Goal: Transaction & Acquisition: Register for event/course

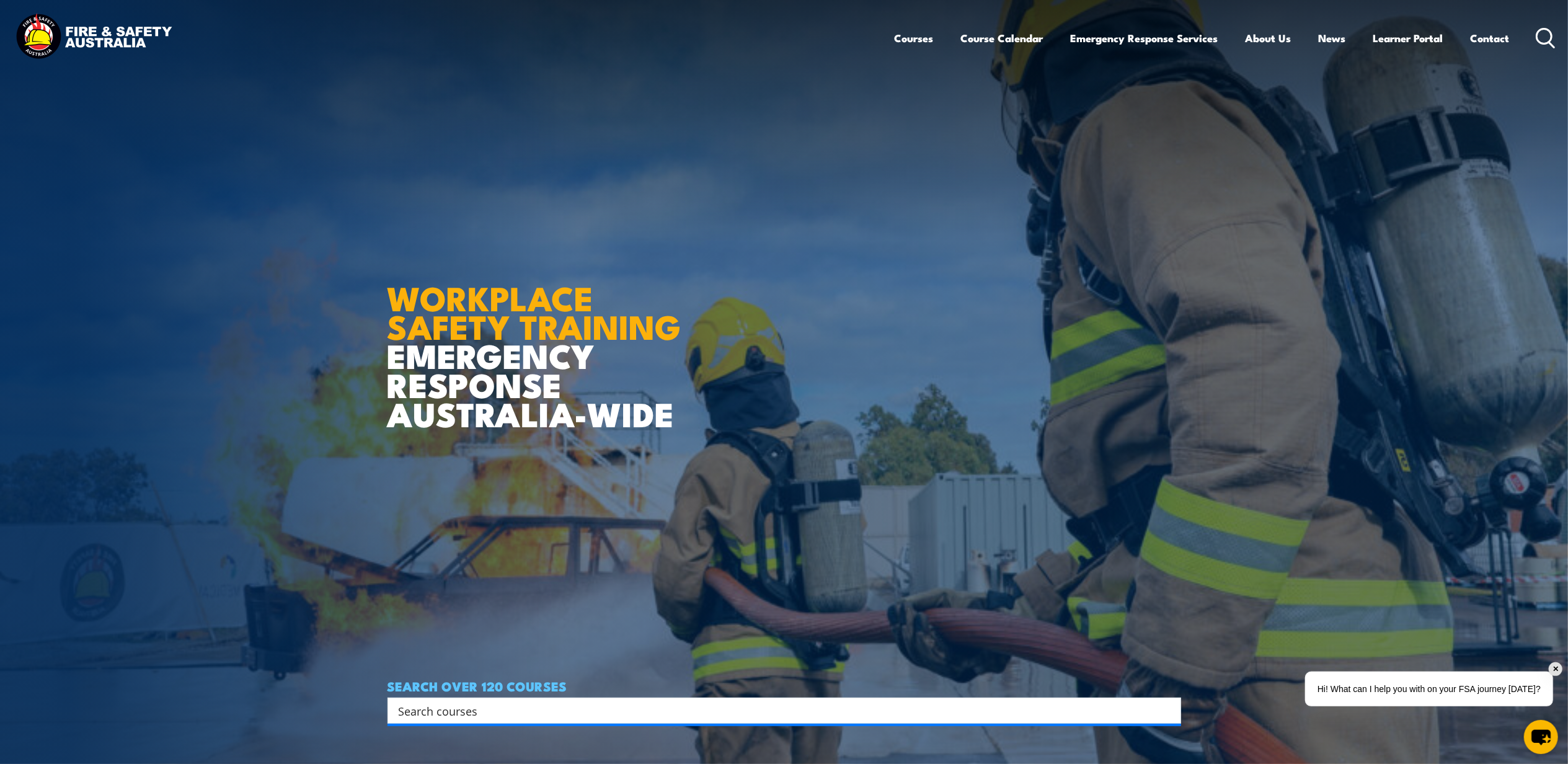
click at [926, 37] on link "Courses" at bounding box center [914, 38] width 39 height 33
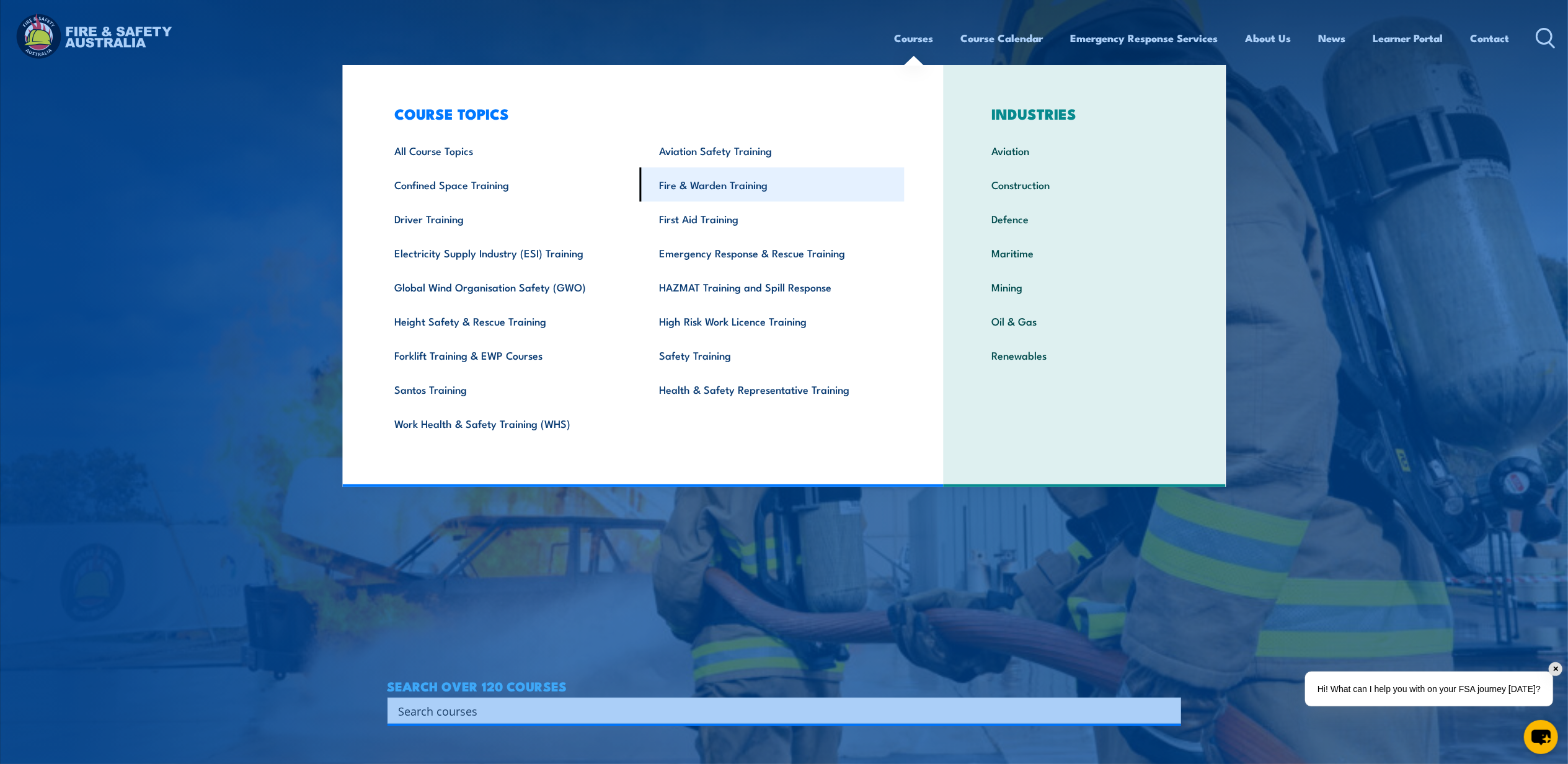
click at [750, 182] on link "Fire & Warden Training" at bounding box center [772, 184] width 265 height 34
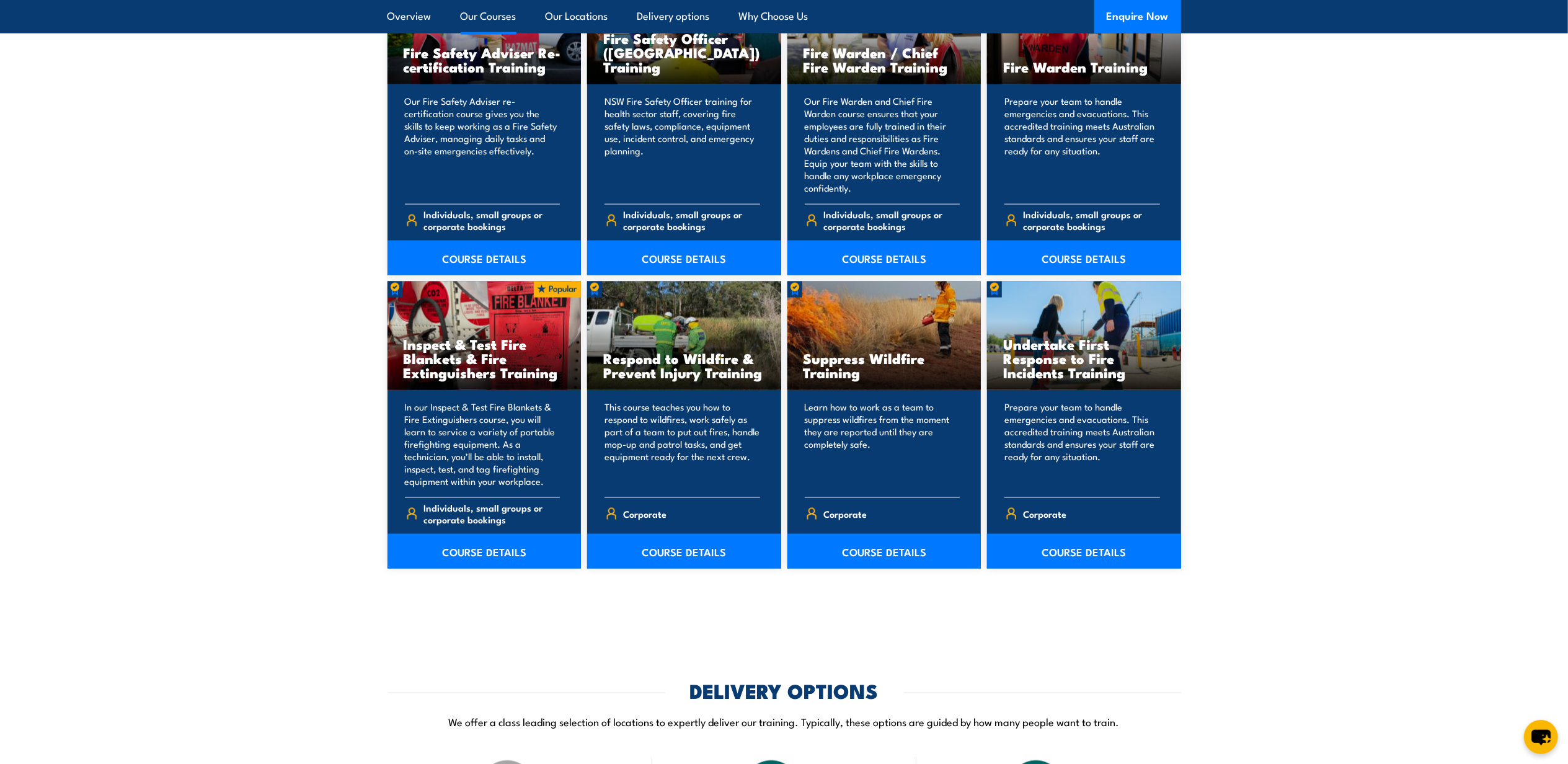
scroll to position [1902, 0]
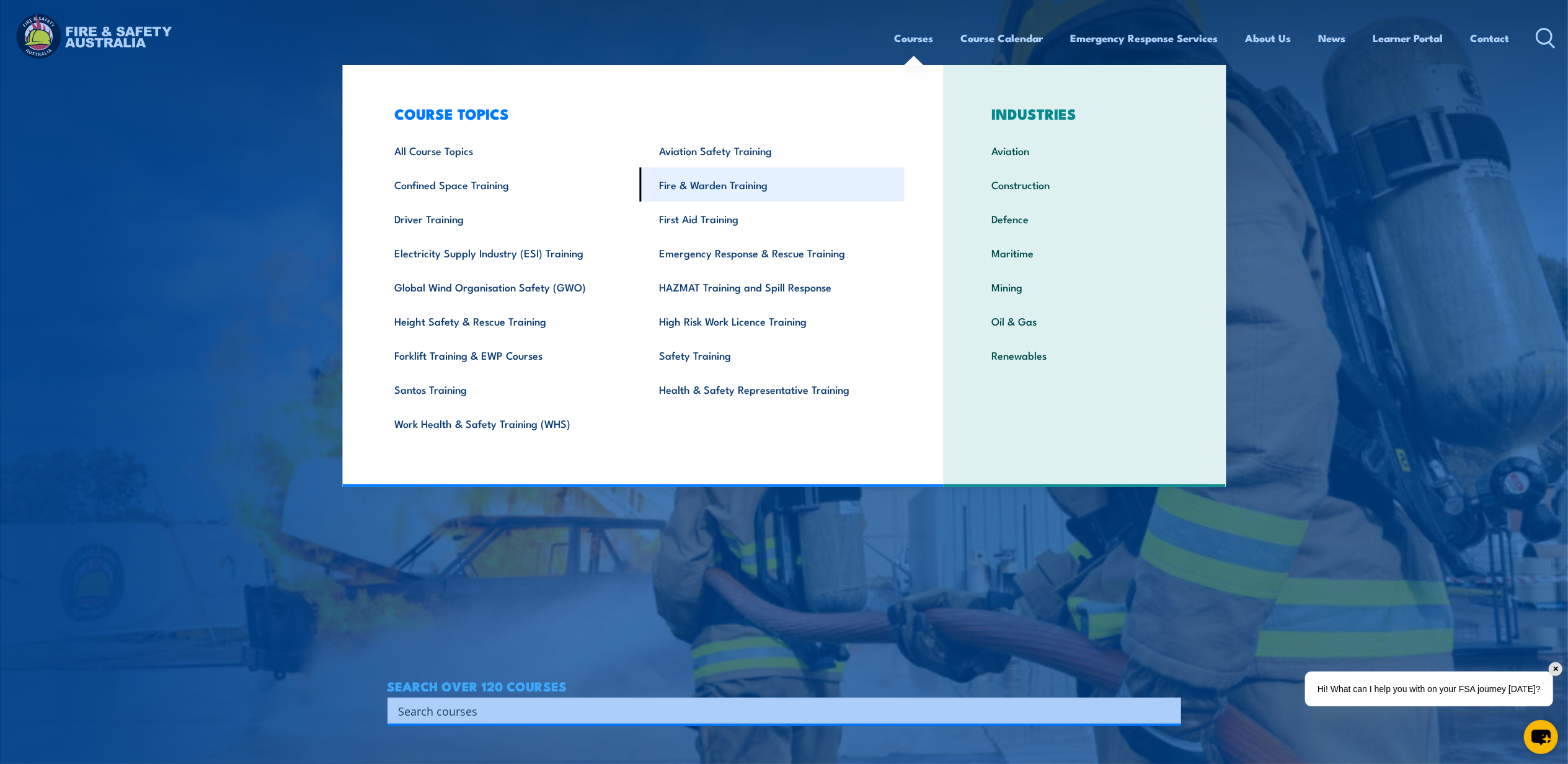
click at [710, 186] on link "Fire & Warden Training" at bounding box center [772, 184] width 265 height 34
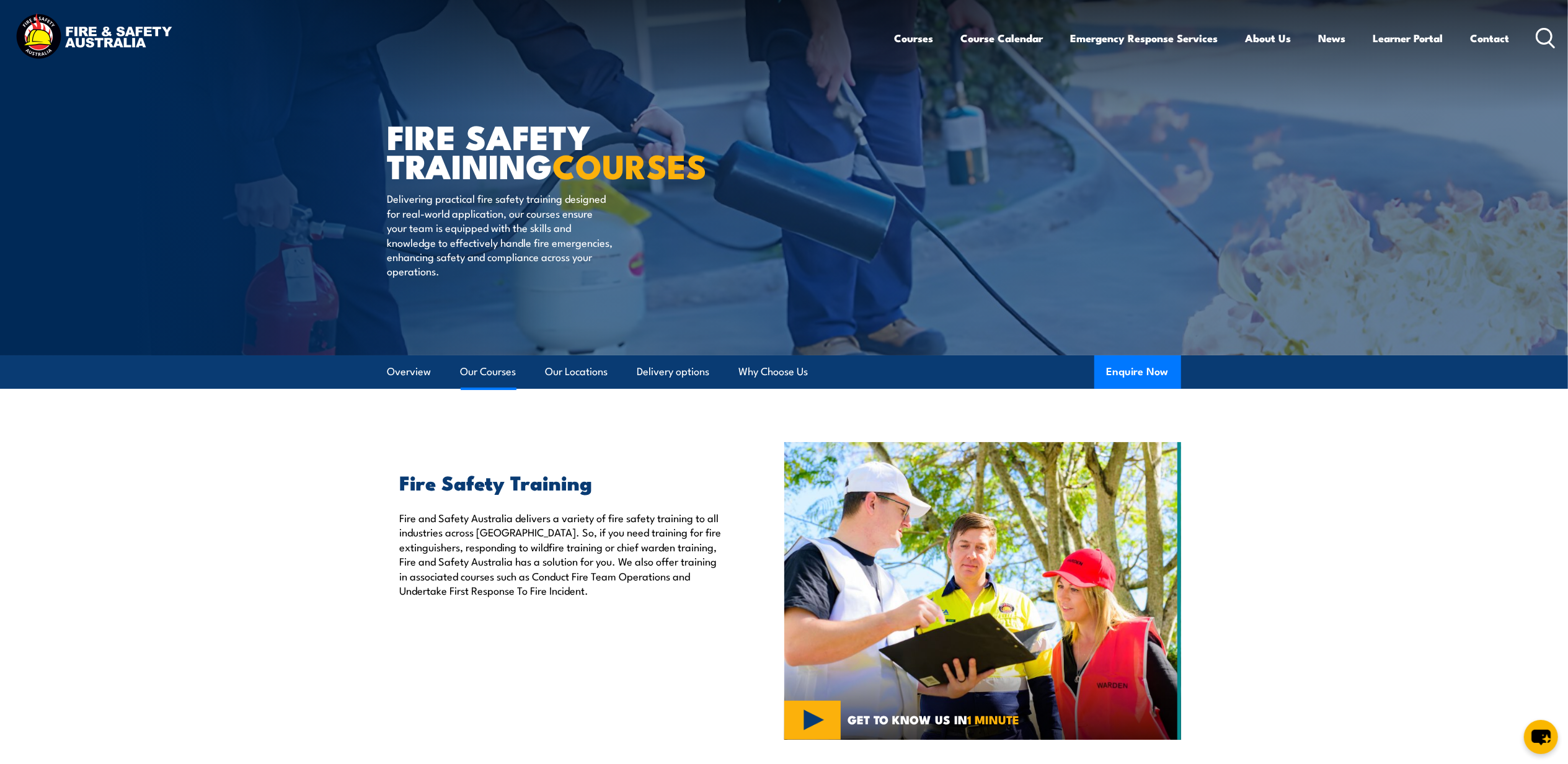
click at [512, 370] on link "Our Courses" at bounding box center [488, 372] width 55 height 33
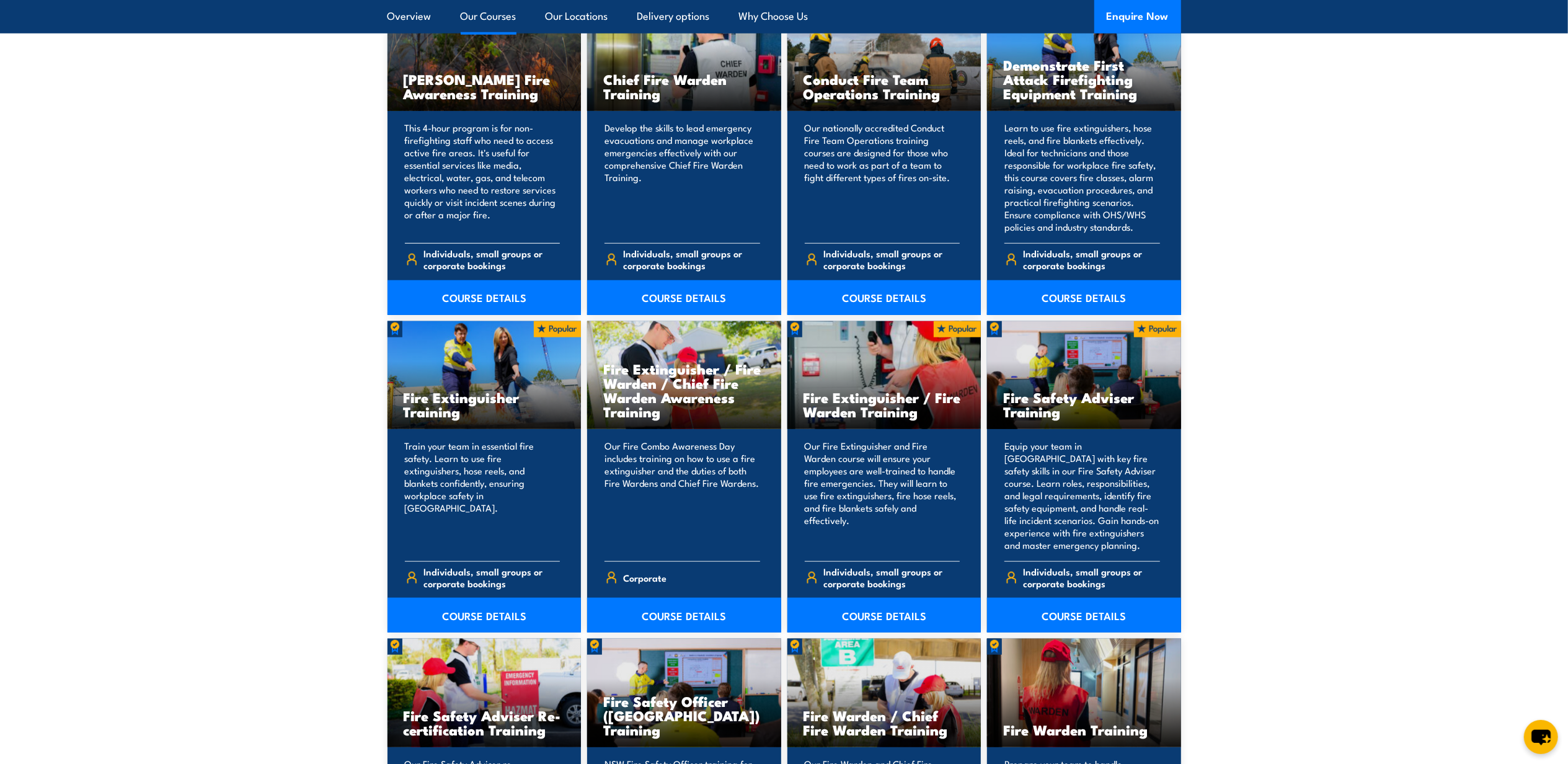
scroll to position [1188, 0]
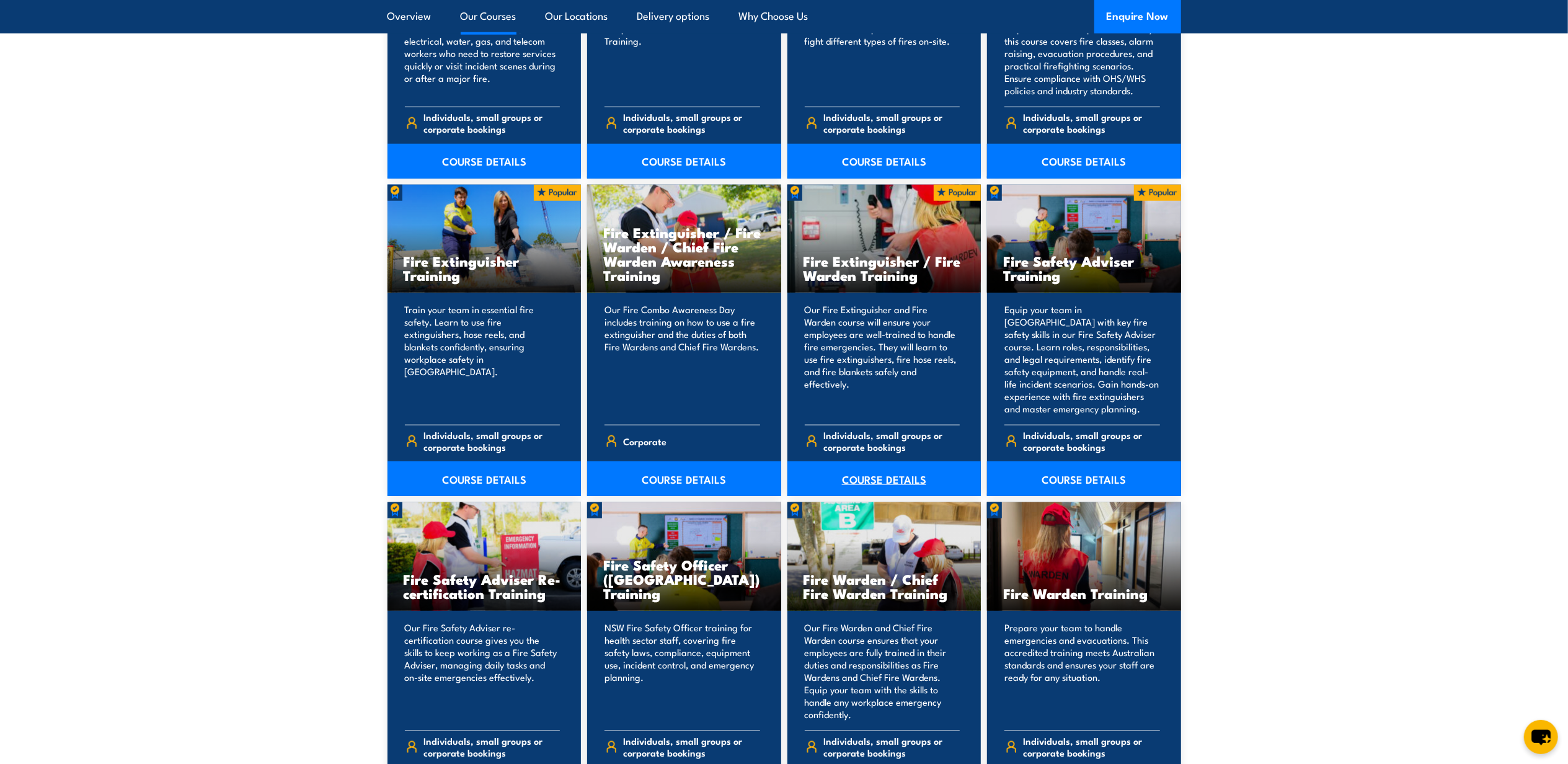
click at [869, 484] on link "COURSE DETAILS" at bounding box center [885, 479] width 194 height 34
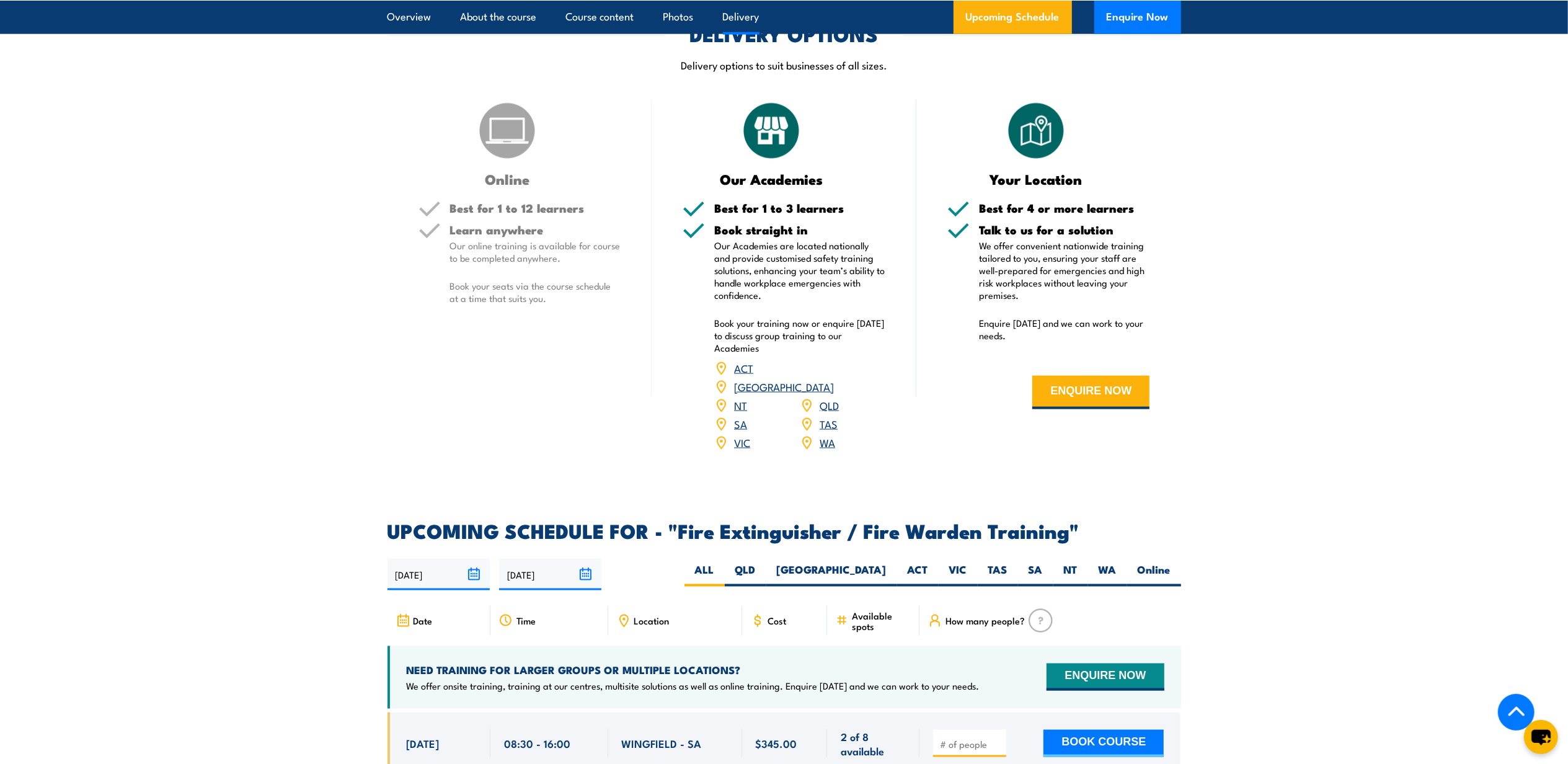
scroll to position [1654, 0]
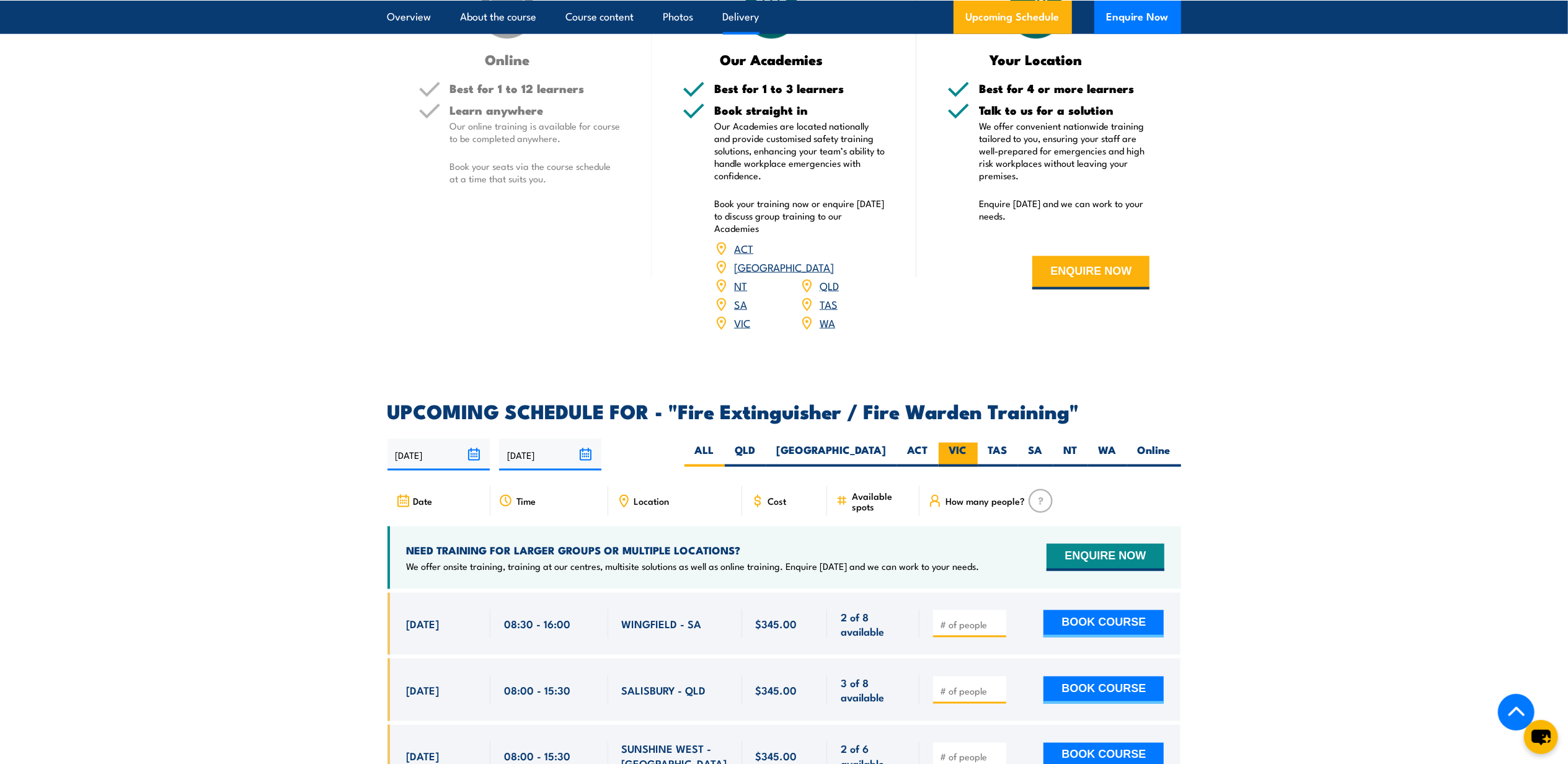
click at [951, 443] on label "VIC" at bounding box center [958, 455] width 39 height 24
click at [968, 443] on input "VIC" at bounding box center [971, 447] width 8 height 8
radio input "true"
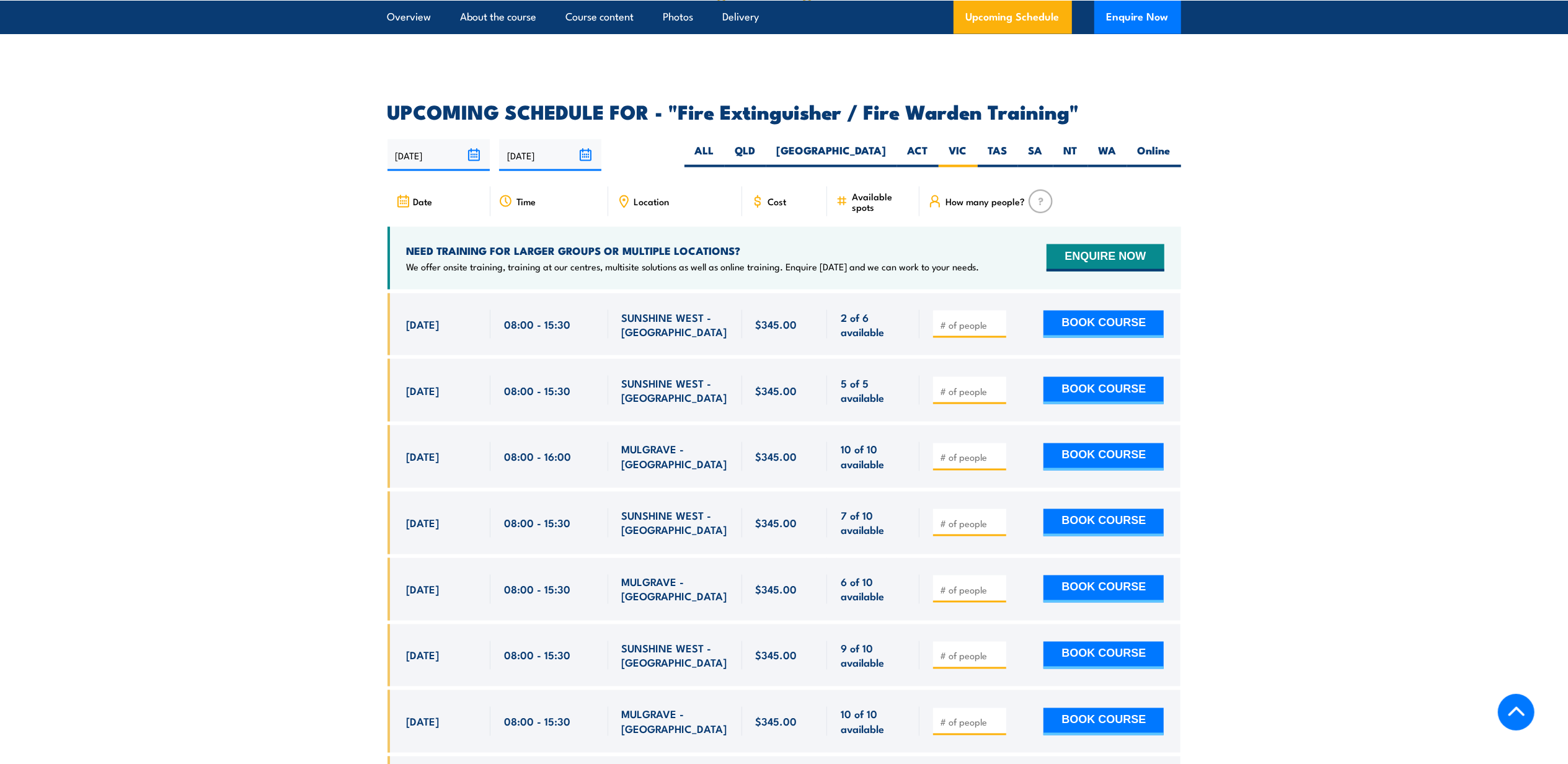
scroll to position [2036, 0]
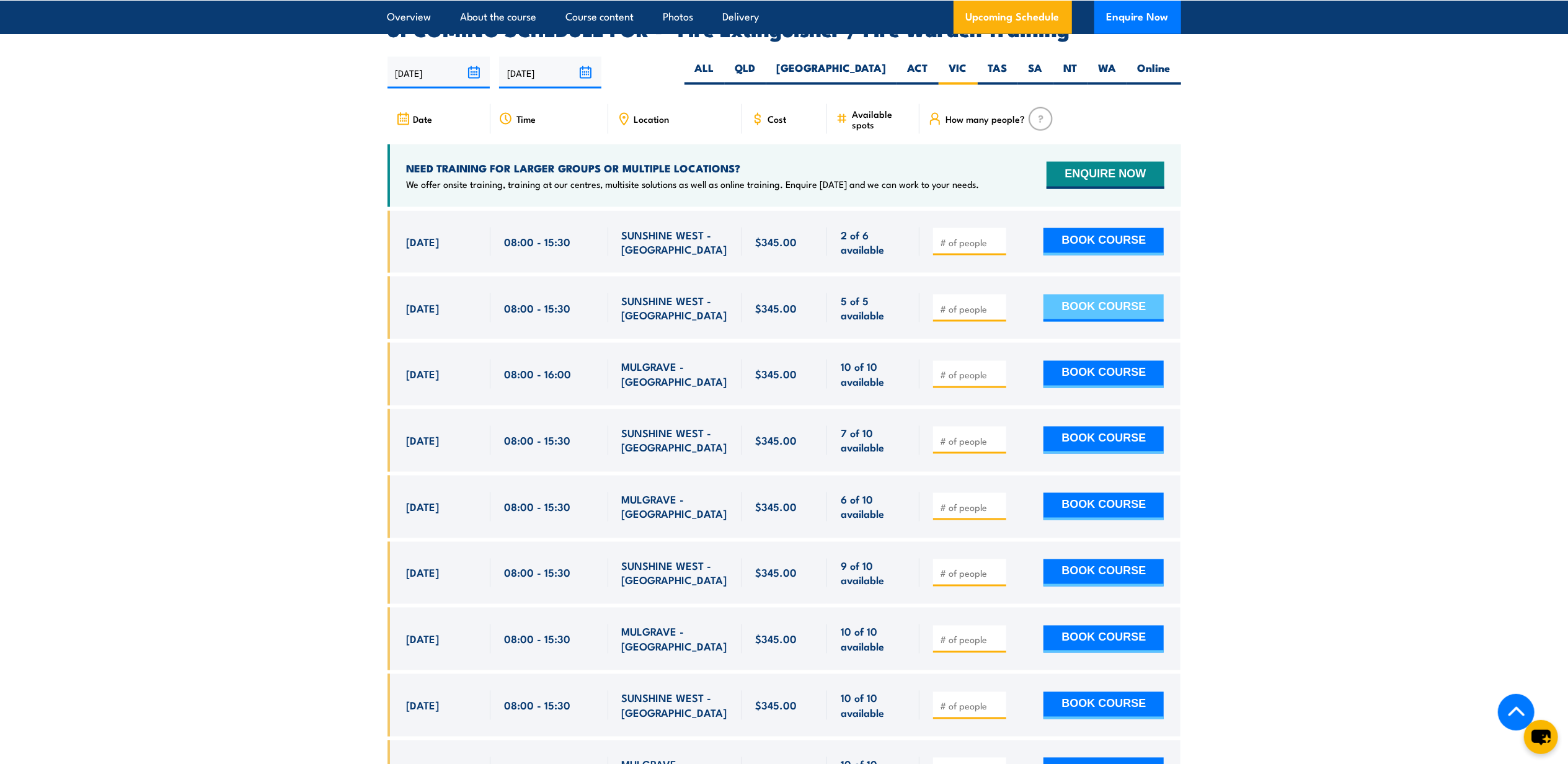
click at [1075, 300] on button "BOOK COURSE" at bounding box center [1103, 308] width 120 height 27
type input "1"
click at [1002, 303] on input "1" at bounding box center [971, 309] width 62 height 12
click at [1126, 295] on button "BOOK COURSE" at bounding box center [1103, 308] width 120 height 27
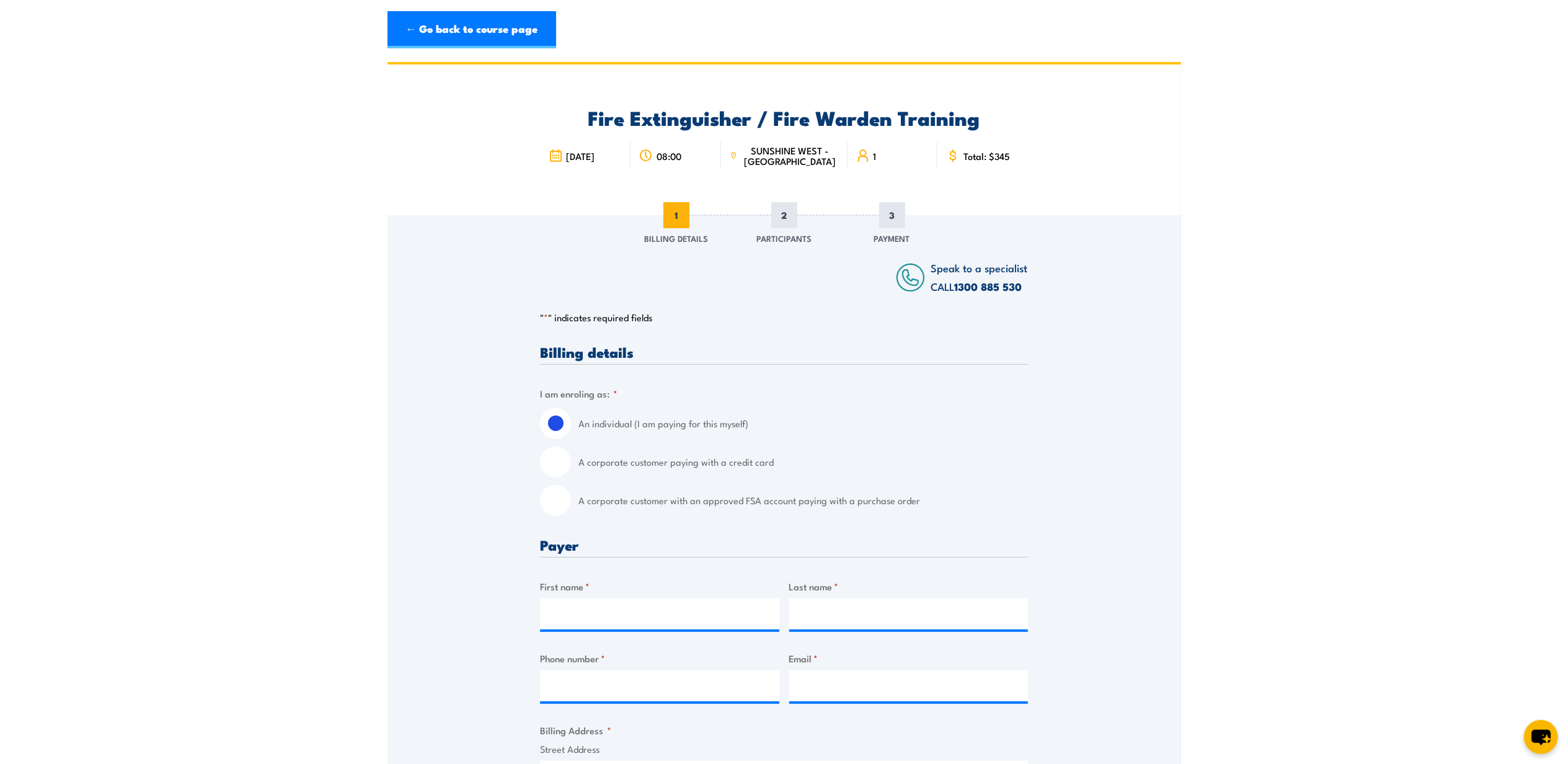
click at [747, 467] on label "A corporate customer paying with a credit card" at bounding box center [804, 462] width 450 height 31
click at [571, 467] on input "A corporate customer paying with a credit card" at bounding box center [556, 462] width 31 height 31
radio input "true"
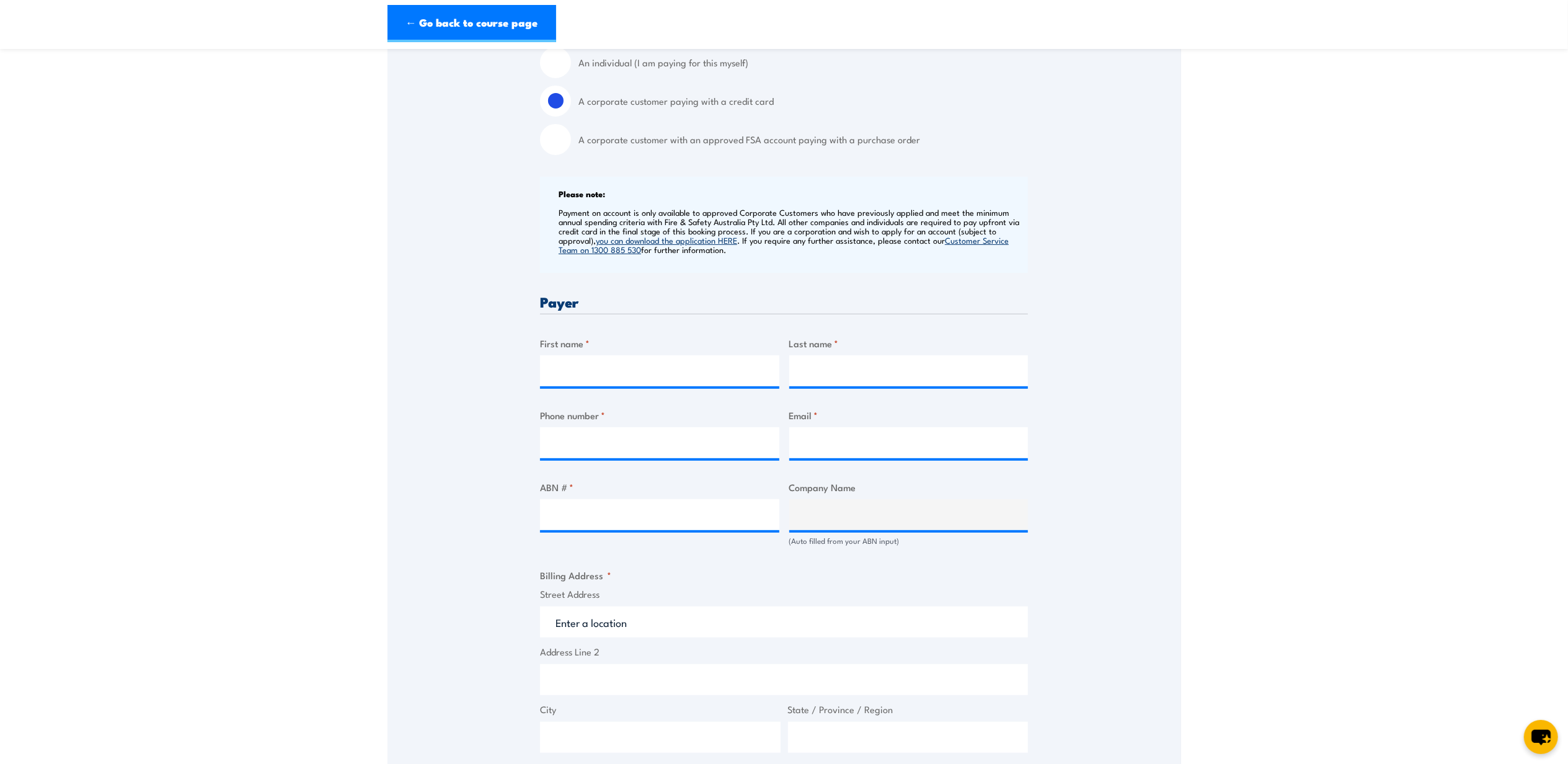
scroll to position [413, 0]
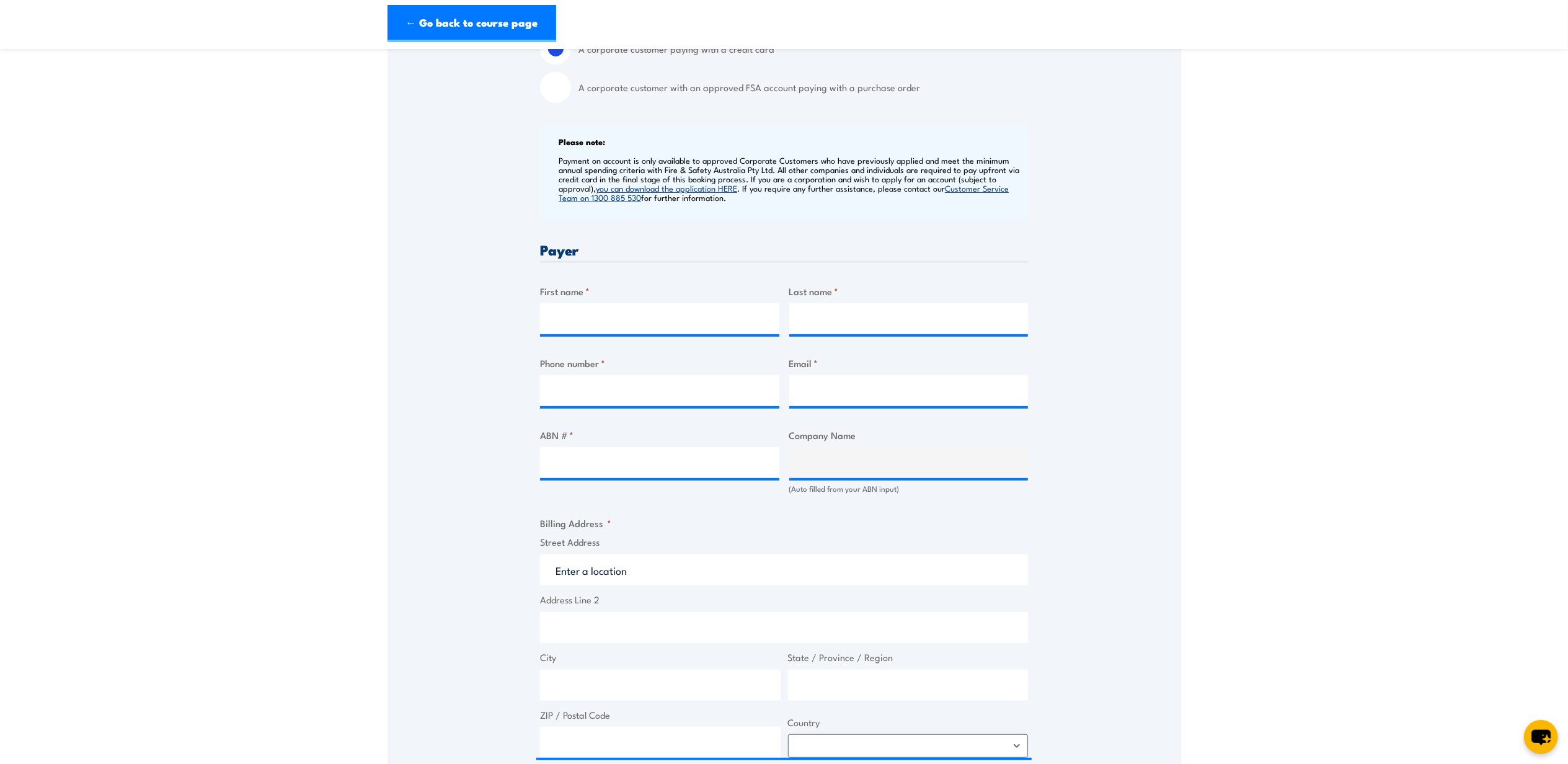
click at [703, 334] on div at bounding box center [660, 319] width 240 height 31
click at [711, 323] on input "First name *" at bounding box center [660, 319] width 240 height 31
click at [1308, 309] on section "Fire Extinguisher / Fire Warden Training 08:00 1 "" at bounding box center [784, 414] width 1568 height 1530
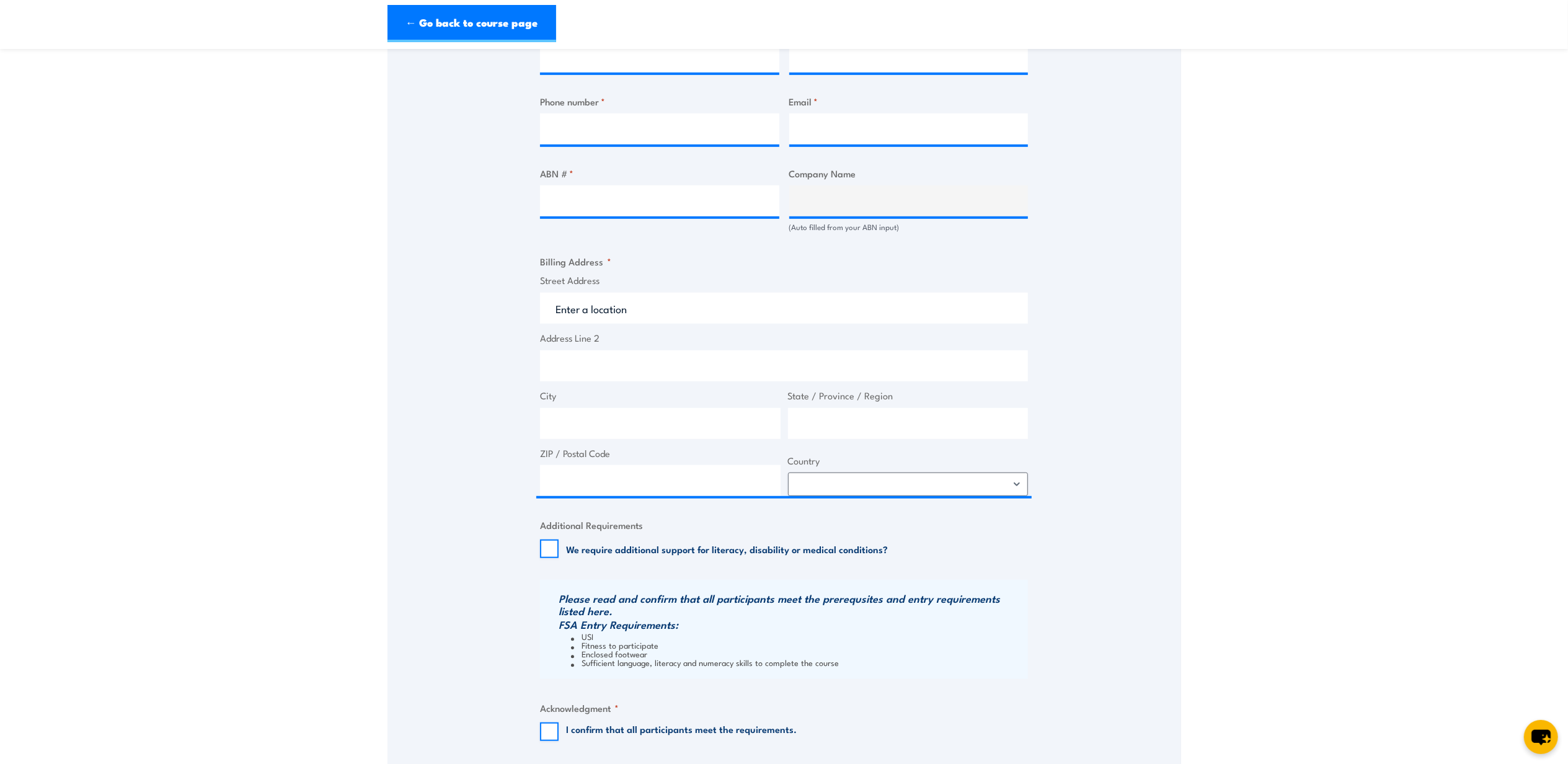
scroll to position [827, 0]
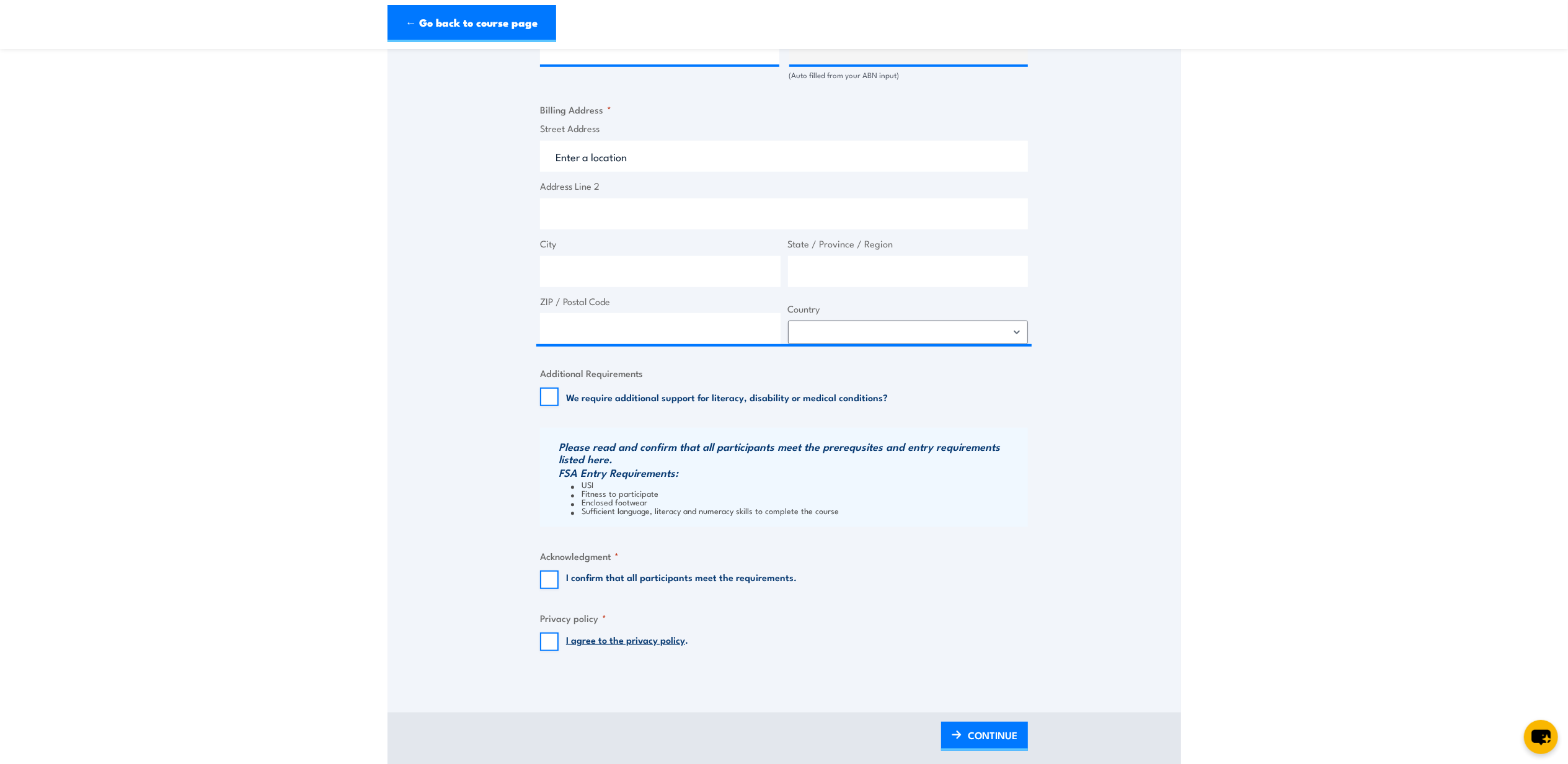
click at [654, 397] on label "We require additional support for literacy, disability or medical conditions?" at bounding box center [727, 397] width 322 height 12
click at [558, 397] on input "We require additional support for literacy, disability or medical conditions?" at bounding box center [550, 397] width 19 height 19
checkbox input "true"
click at [547, 580] on input "I confirm that all participants meet the requirements." at bounding box center [550, 580] width 19 height 19
checkbox input "true"
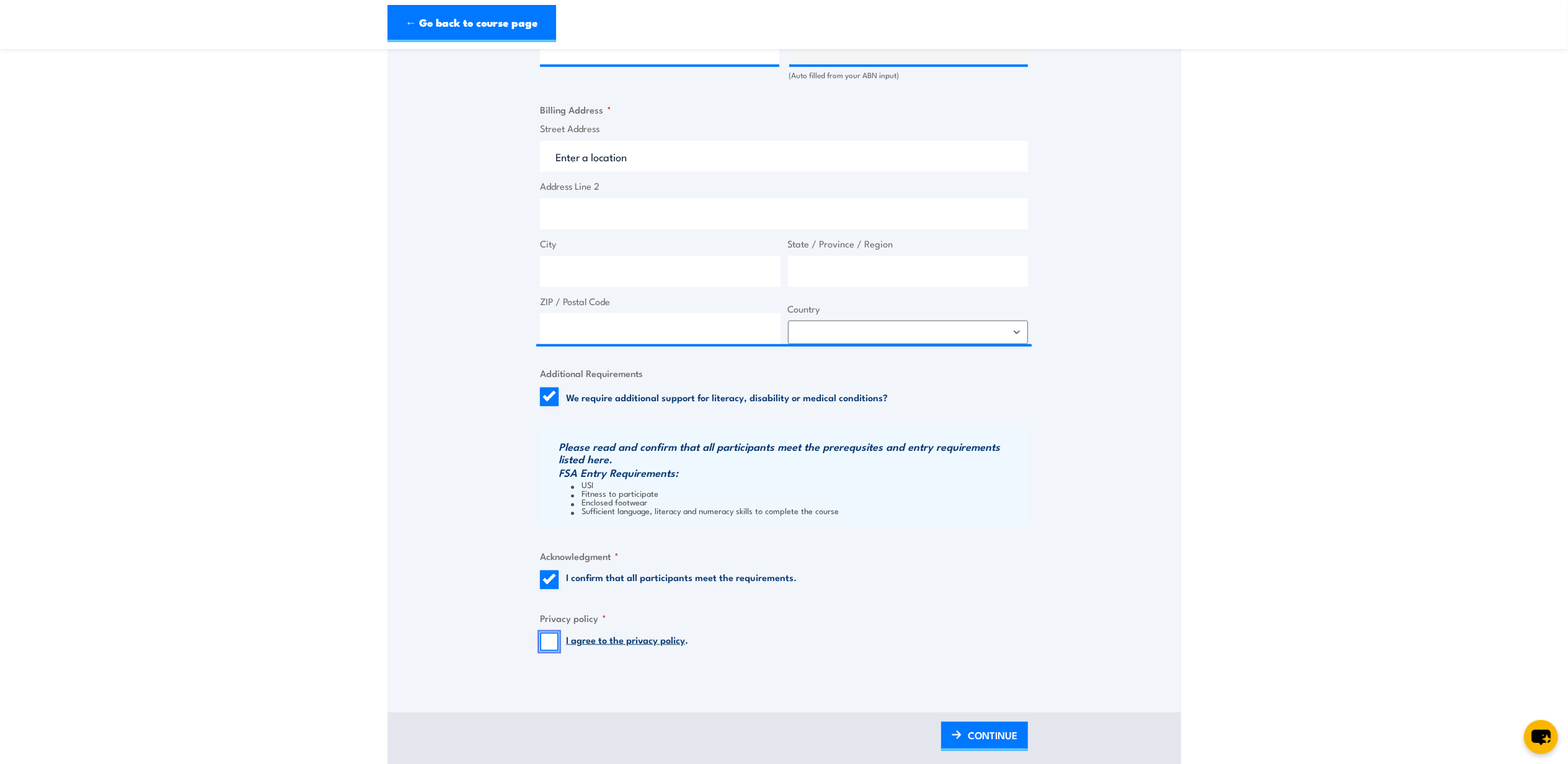
click at [547, 651] on input "I agree to the privacy policy ." at bounding box center [550, 642] width 19 height 19
checkbox input "true"
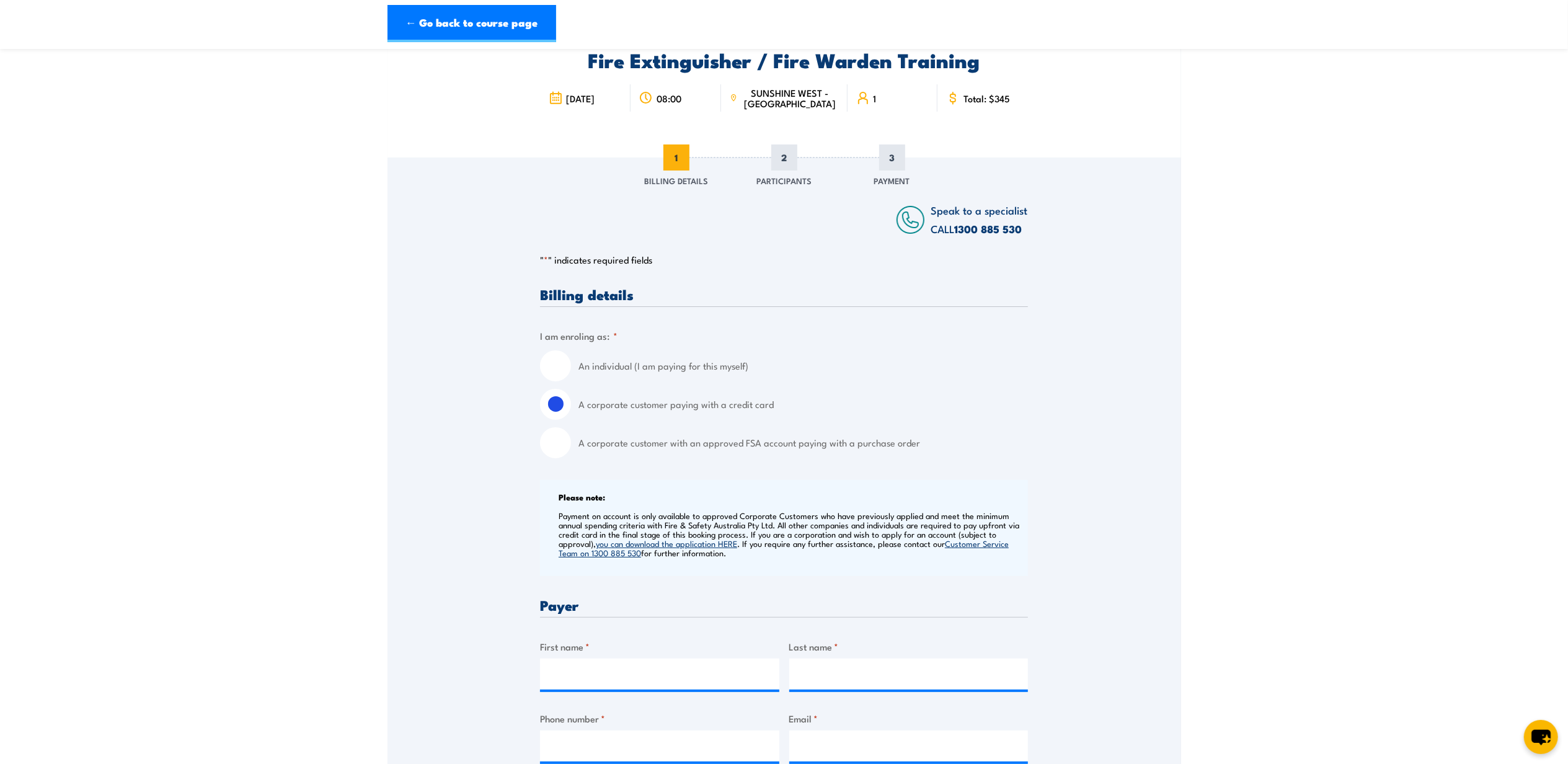
scroll to position [165, 0]
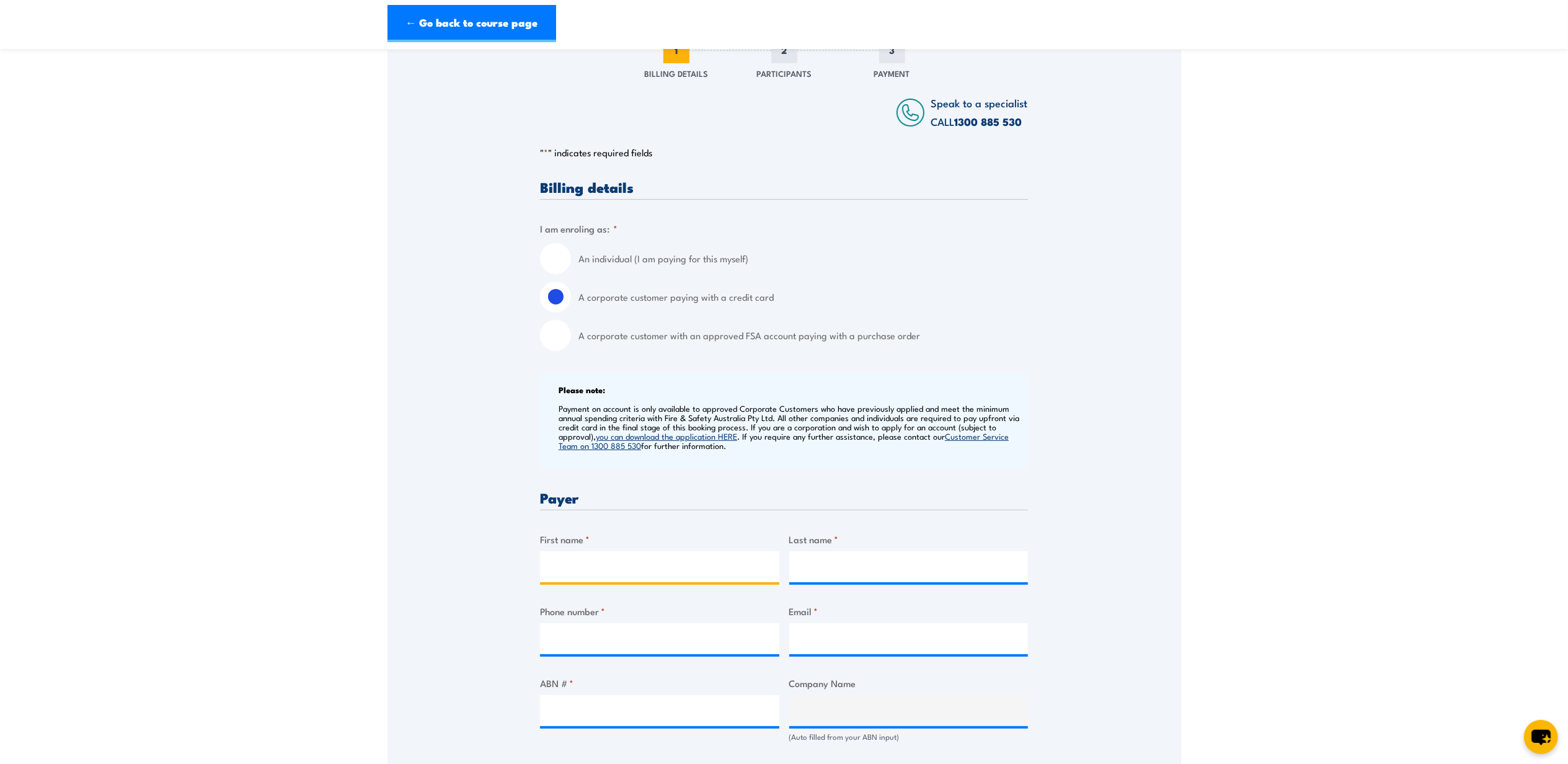
click at [637, 564] on input "First name *" at bounding box center [660, 567] width 240 height 31
paste input "Zana"
type input "Zana"
click at [924, 566] on input "Last name *" at bounding box center [909, 567] width 240 height 31
paste input "Mariyam"
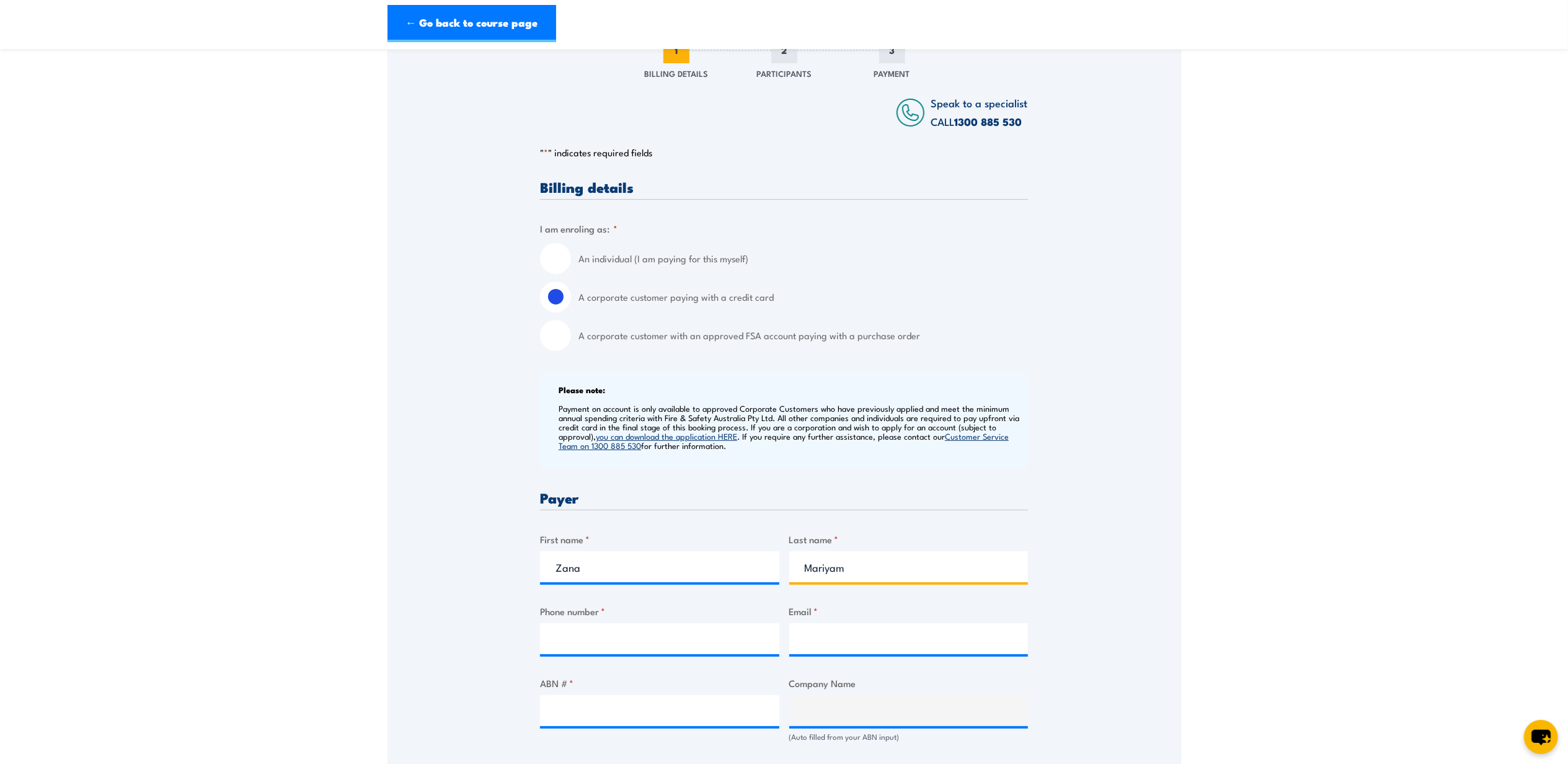
type input "Mariyam"
click at [551, 633] on input "Phone number *" at bounding box center [660, 639] width 240 height 31
click at [893, 636] on input "Email *" at bounding box center [909, 639] width 240 height 31
click at [728, 641] on input "Phone number *" at bounding box center [660, 639] width 240 height 31
paste input "0402 714 379"
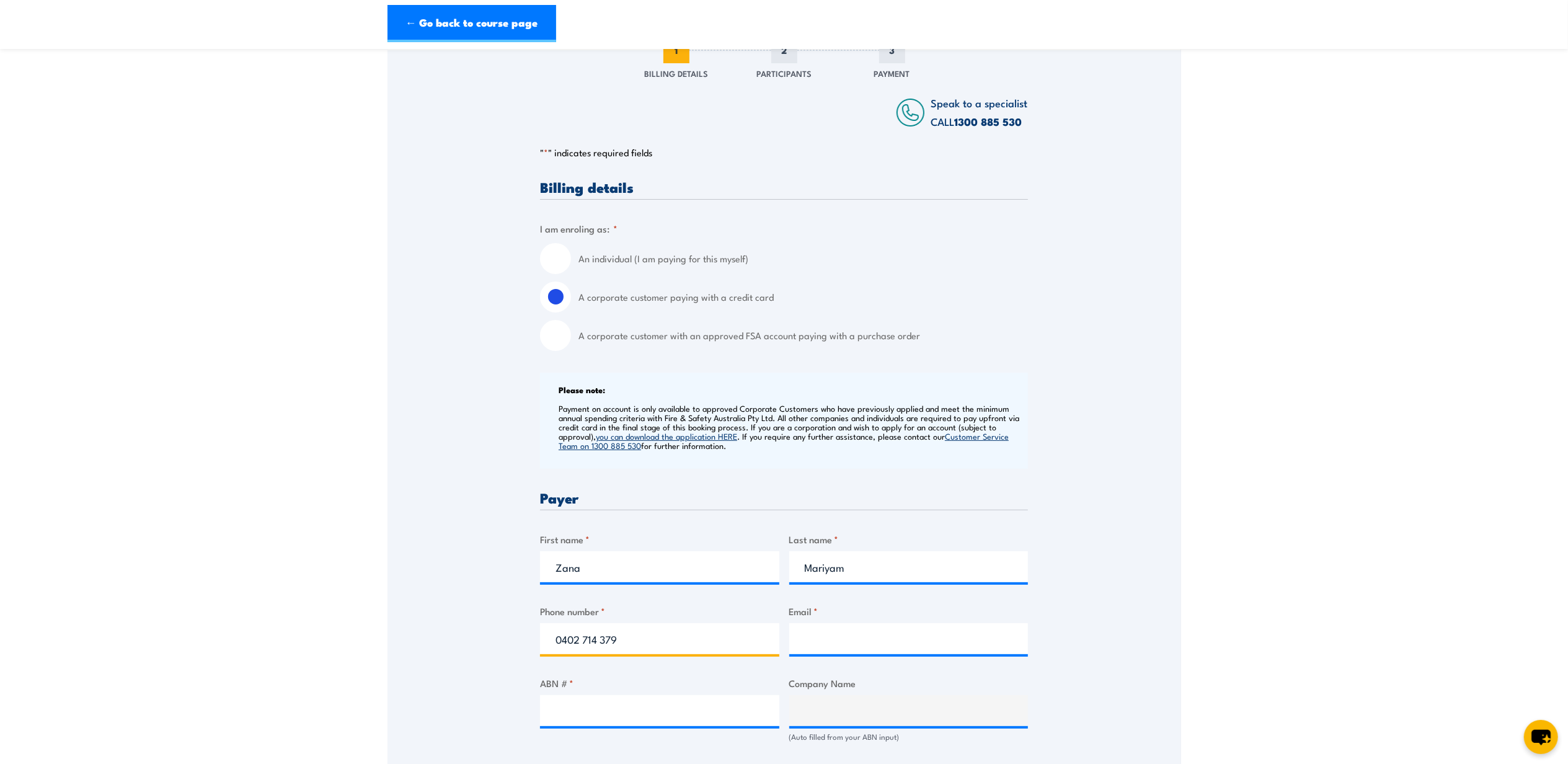
type input "0402 714 379"
click at [867, 636] on input "Email *" at bounding box center [909, 639] width 240 height 31
click at [638, 572] on input "Zana" at bounding box center [660, 567] width 240 height 31
type input "Zadie"
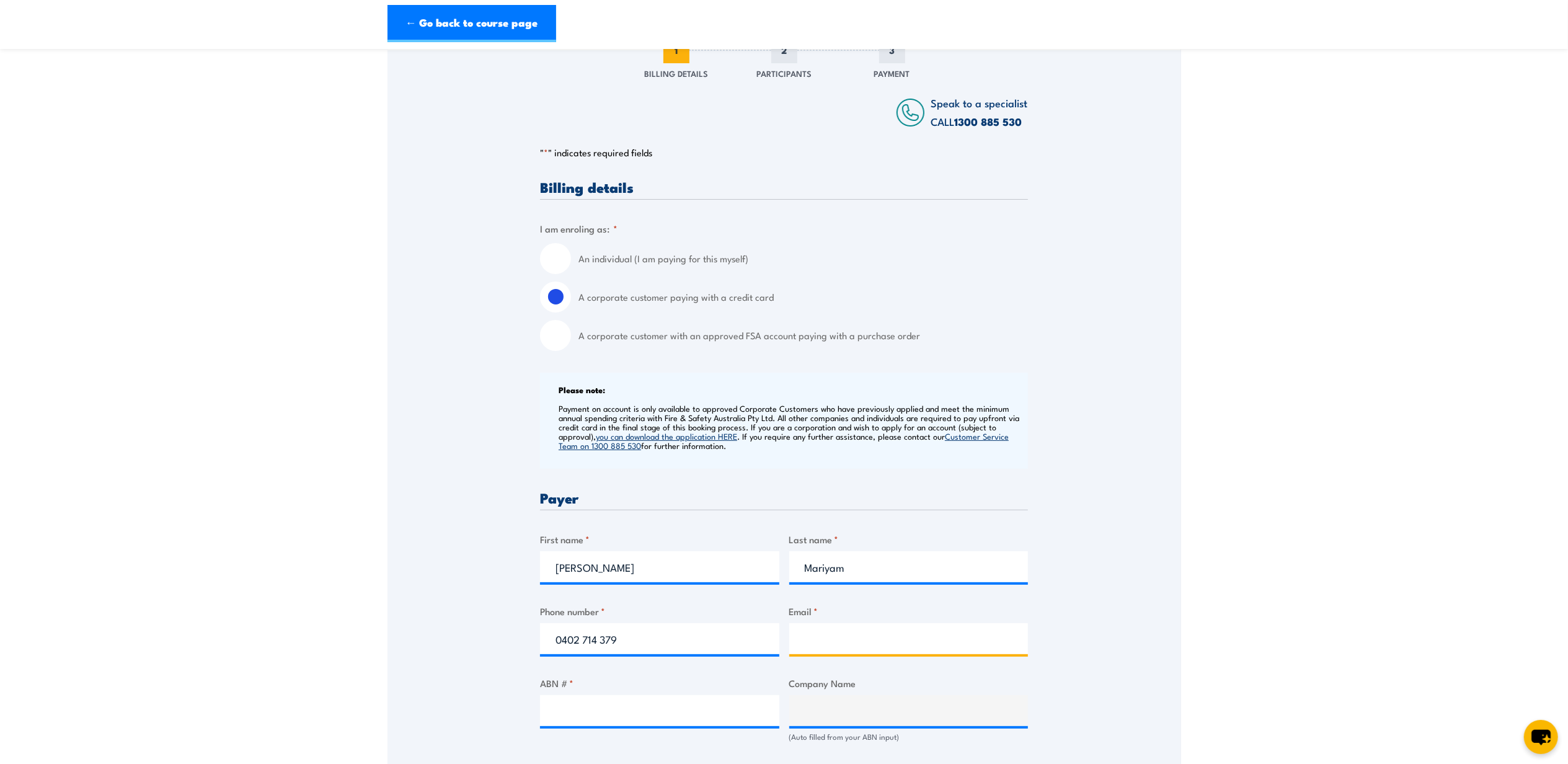
type input "training@agcoombs.com.au"
click at [678, 653] on input "0402 714 379" at bounding box center [660, 639] width 240 height 31
click at [1185, 594] on section "Fire Extinguisher / Fire Warden Training 08:00 1 "" at bounding box center [784, 662] width 1568 height 1530
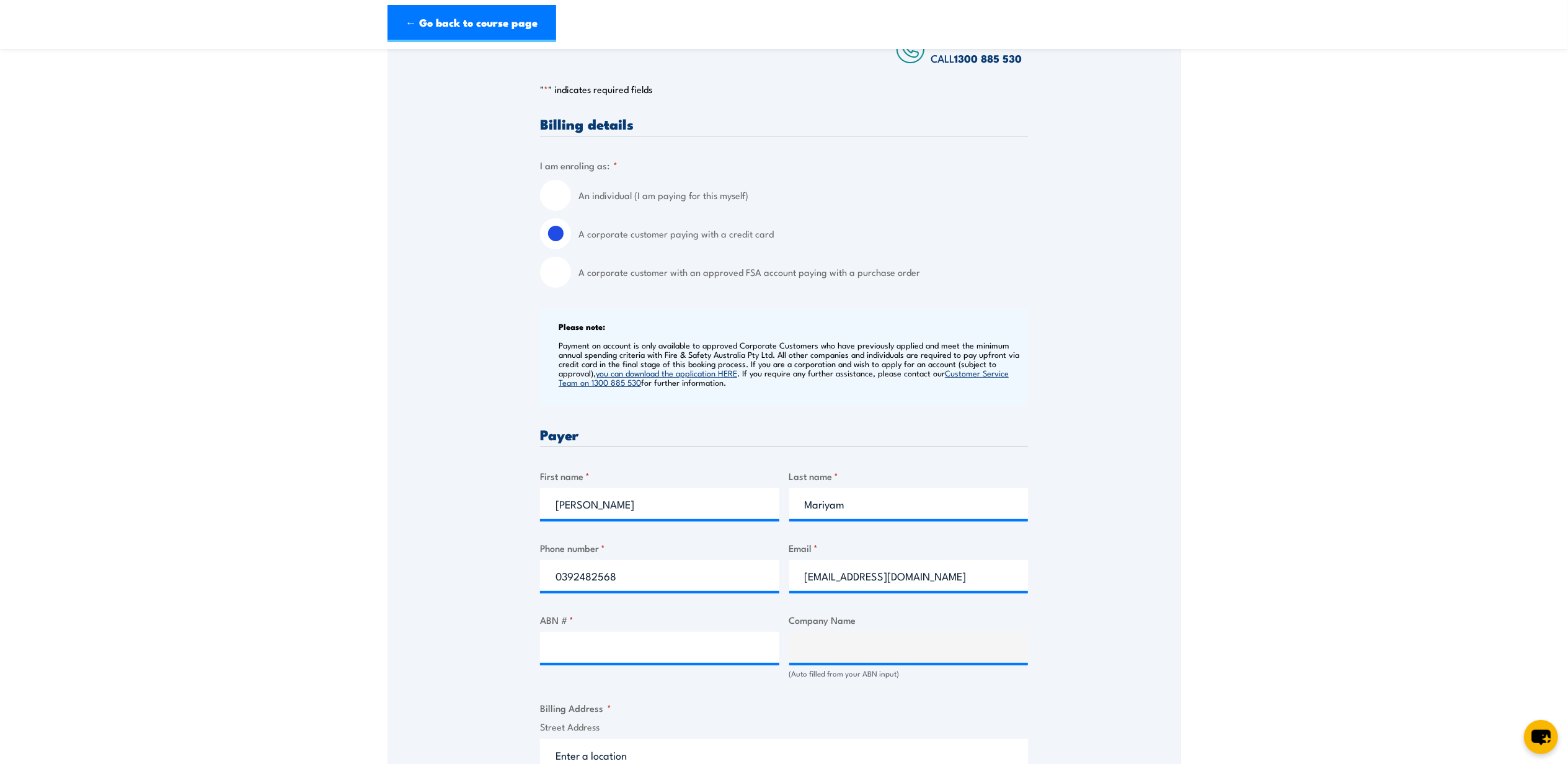
scroll to position [413, 0]
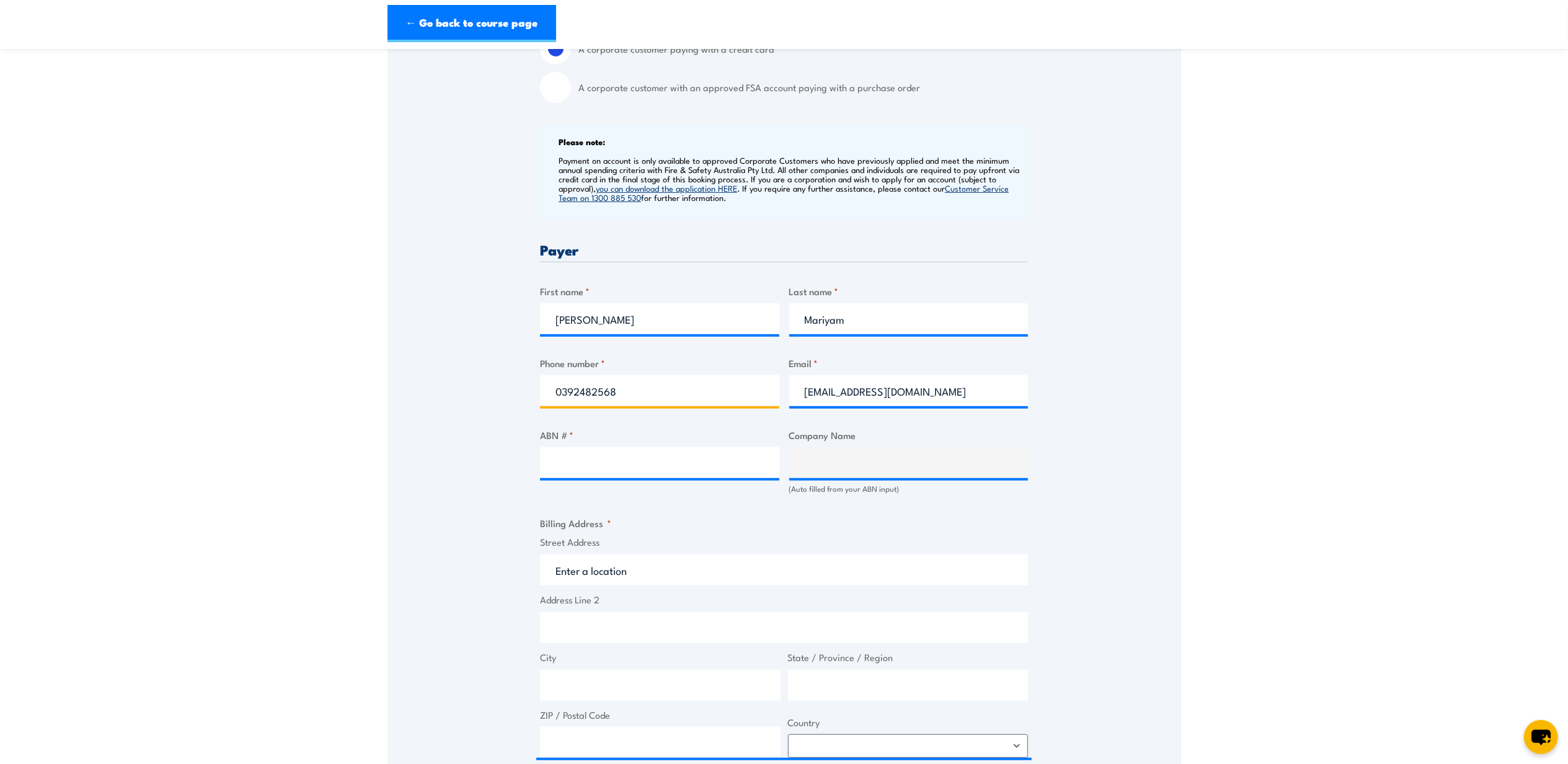
click at [571, 390] on input "0392482568" at bounding box center [660, 391] width 240 height 31
click at [597, 395] on input "03 92482568" at bounding box center [660, 391] width 240 height 31
type input "03 9248 2568"
click at [704, 544] on label "Street Address" at bounding box center [784, 542] width 488 height 14
click at [704, 555] on input "Street Address" at bounding box center [784, 570] width 488 height 31
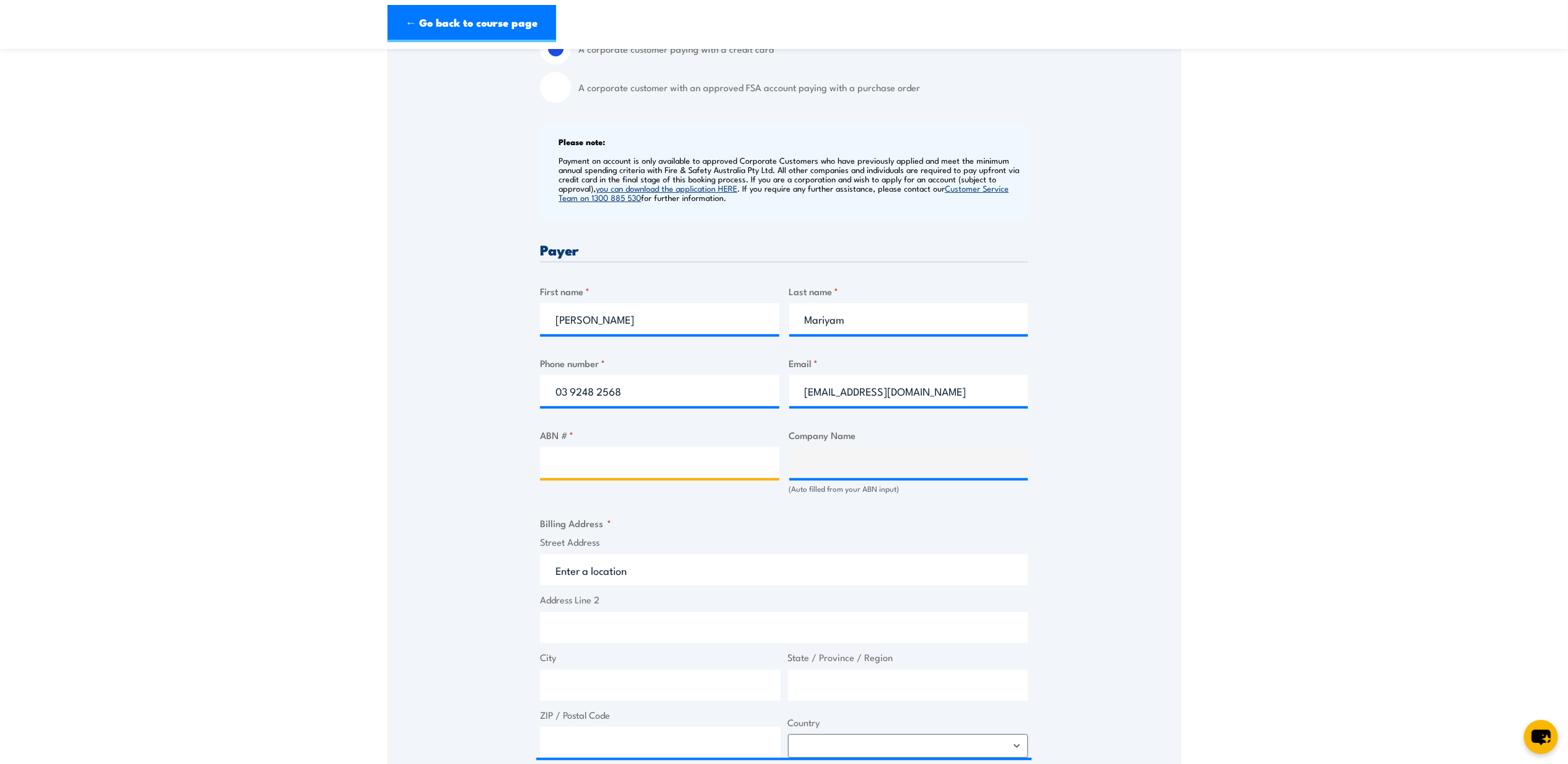
click at [694, 459] on input "ABN # *" at bounding box center [660, 463] width 240 height 31
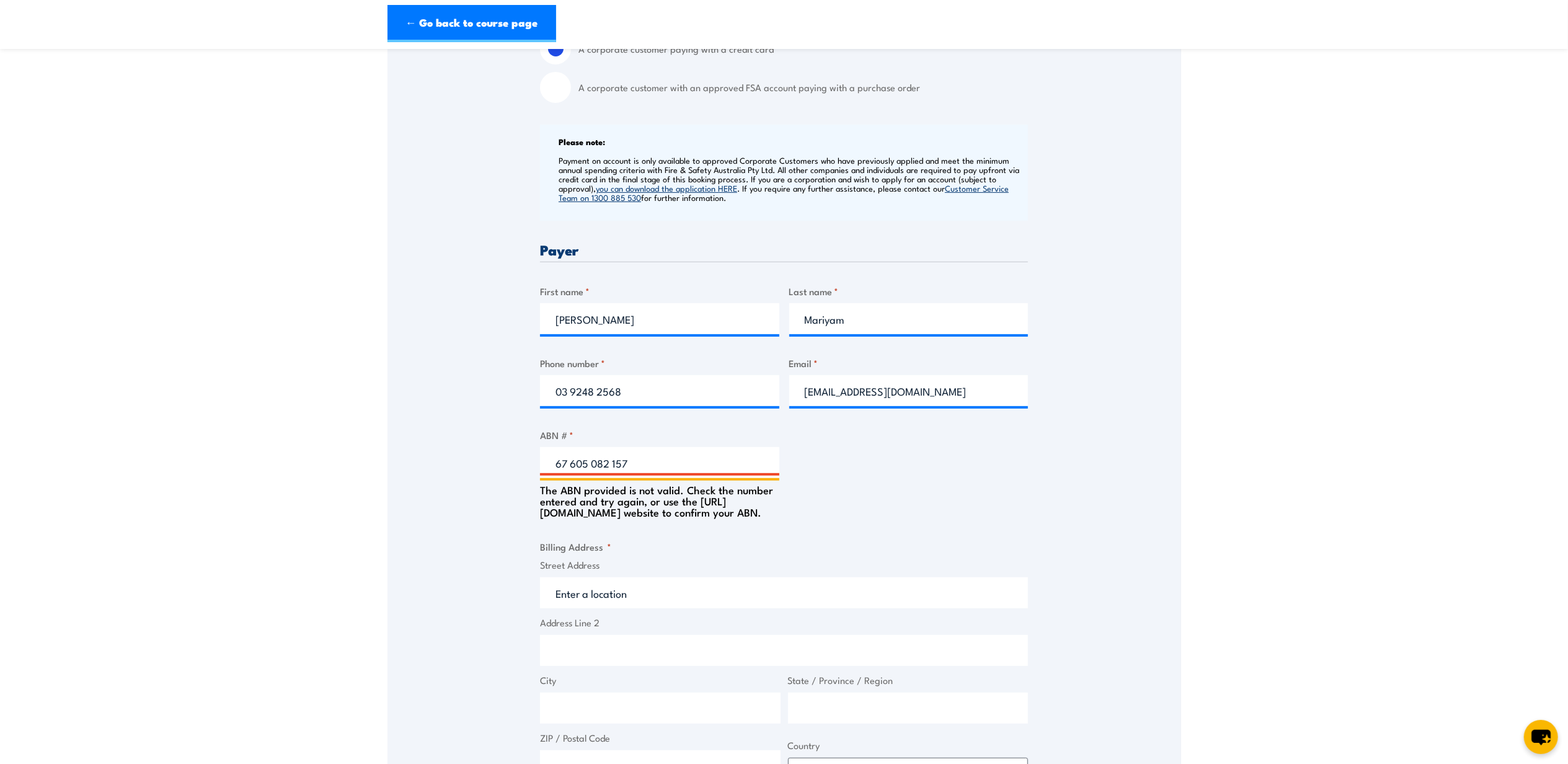
click at [574, 466] on input "67 605 082 157" at bounding box center [660, 463] width 240 height 31
click at [572, 465] on input "67 605 082 157" at bounding box center [660, 463] width 240 height 31
click at [586, 468] on input "67605 082 157" at bounding box center [660, 463] width 240 height 31
click at [606, 462] on input "67605082 157" at bounding box center [660, 463] width 240 height 31
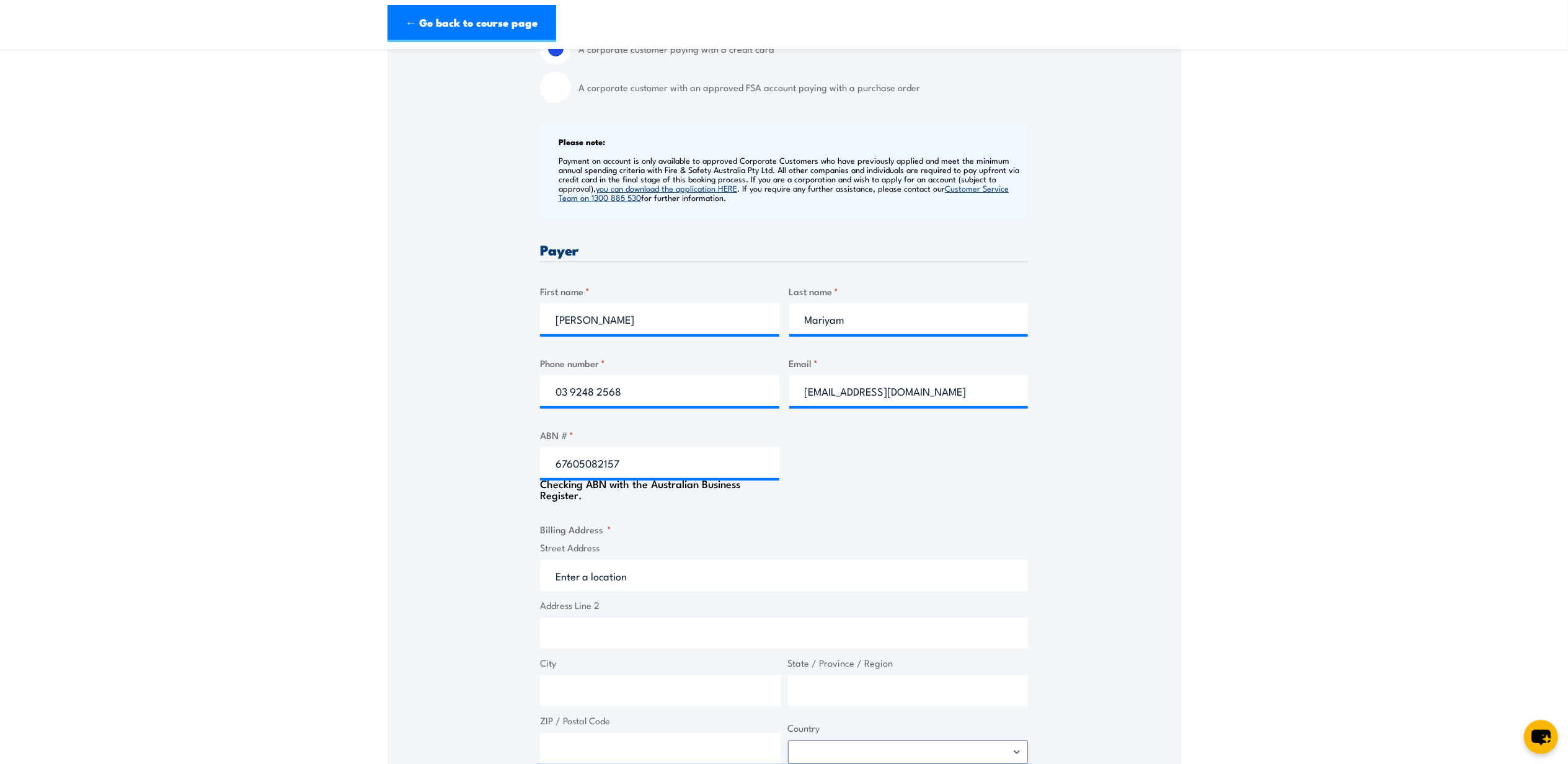
click at [827, 555] on label "Street Address" at bounding box center [784, 548] width 488 height 14
click at [827, 560] on input "Street Address" at bounding box center [784, 576] width 488 height 31
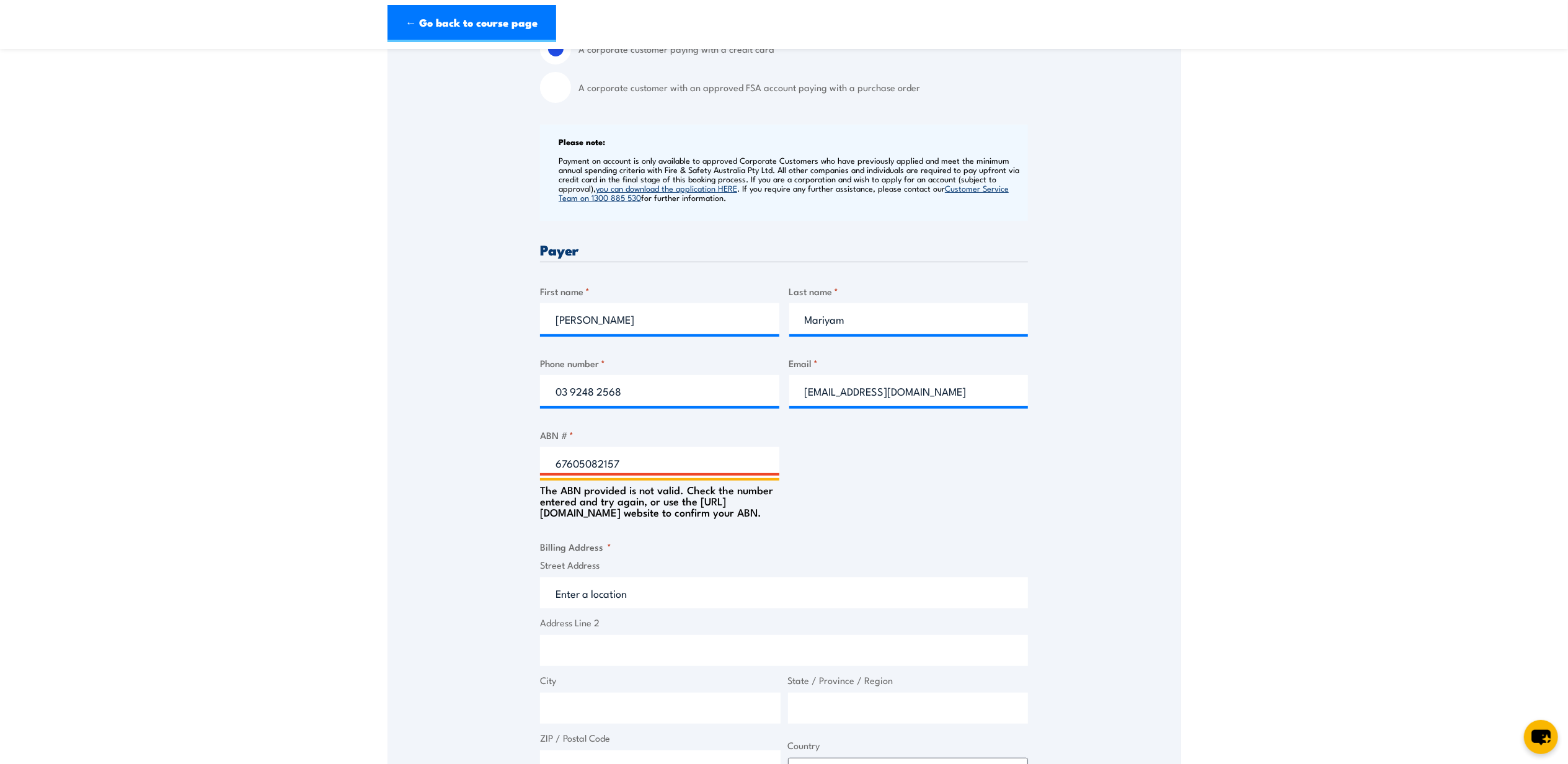
click at [558, 466] on input "67605082157" at bounding box center [660, 463] width 240 height 31
click at [569, 465] on input "67605082157" at bounding box center [660, 463] width 240 height 31
click at [779, 468] on div "Billing details I am enroling as: * An individual (I am paying for this myself)…" at bounding box center [784, 521] width 488 height 1179
click at [635, 477] on input "67005082157" at bounding box center [660, 463] width 240 height 31
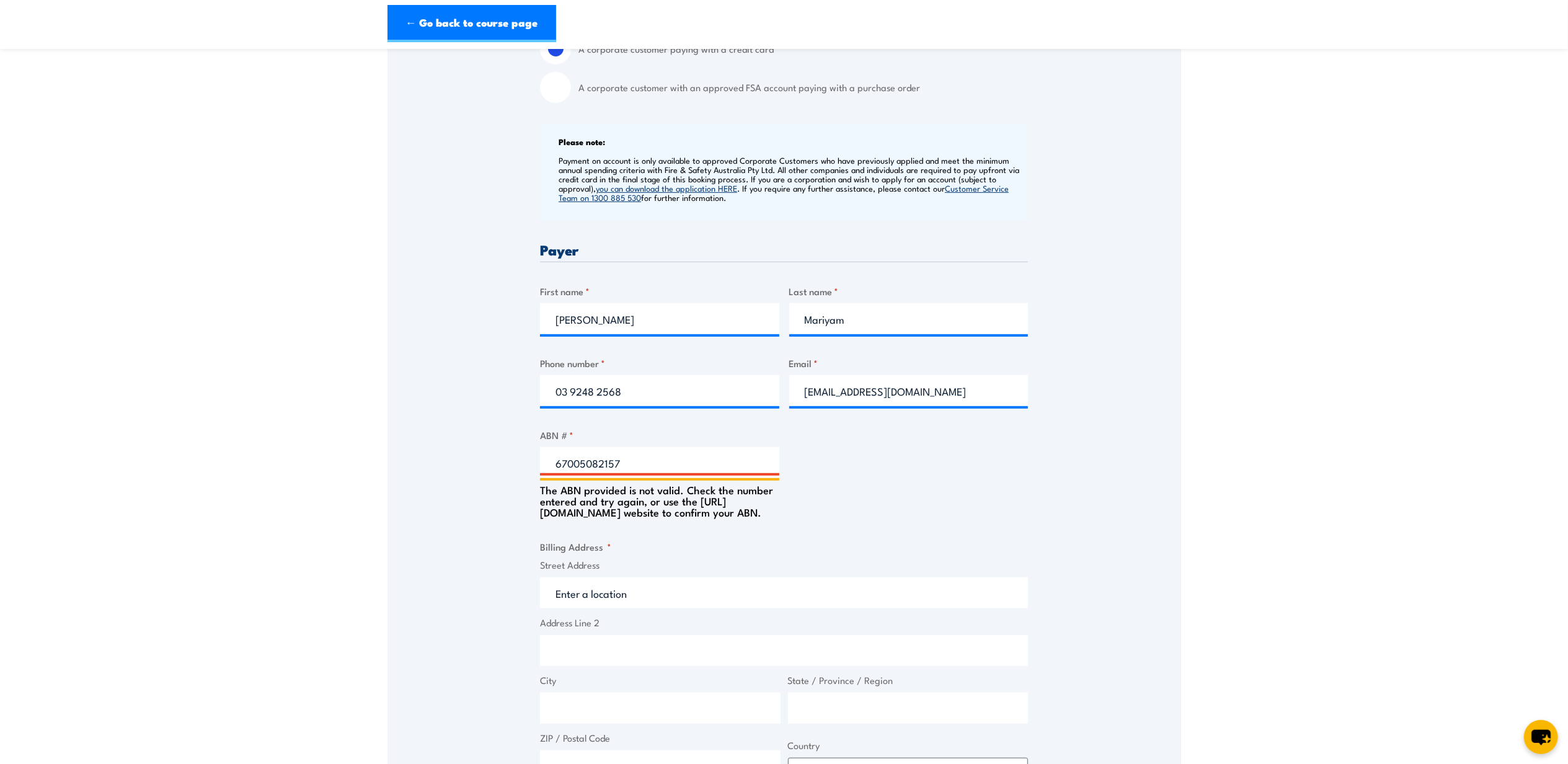
click at [635, 477] on input "67005082157" at bounding box center [660, 463] width 240 height 31
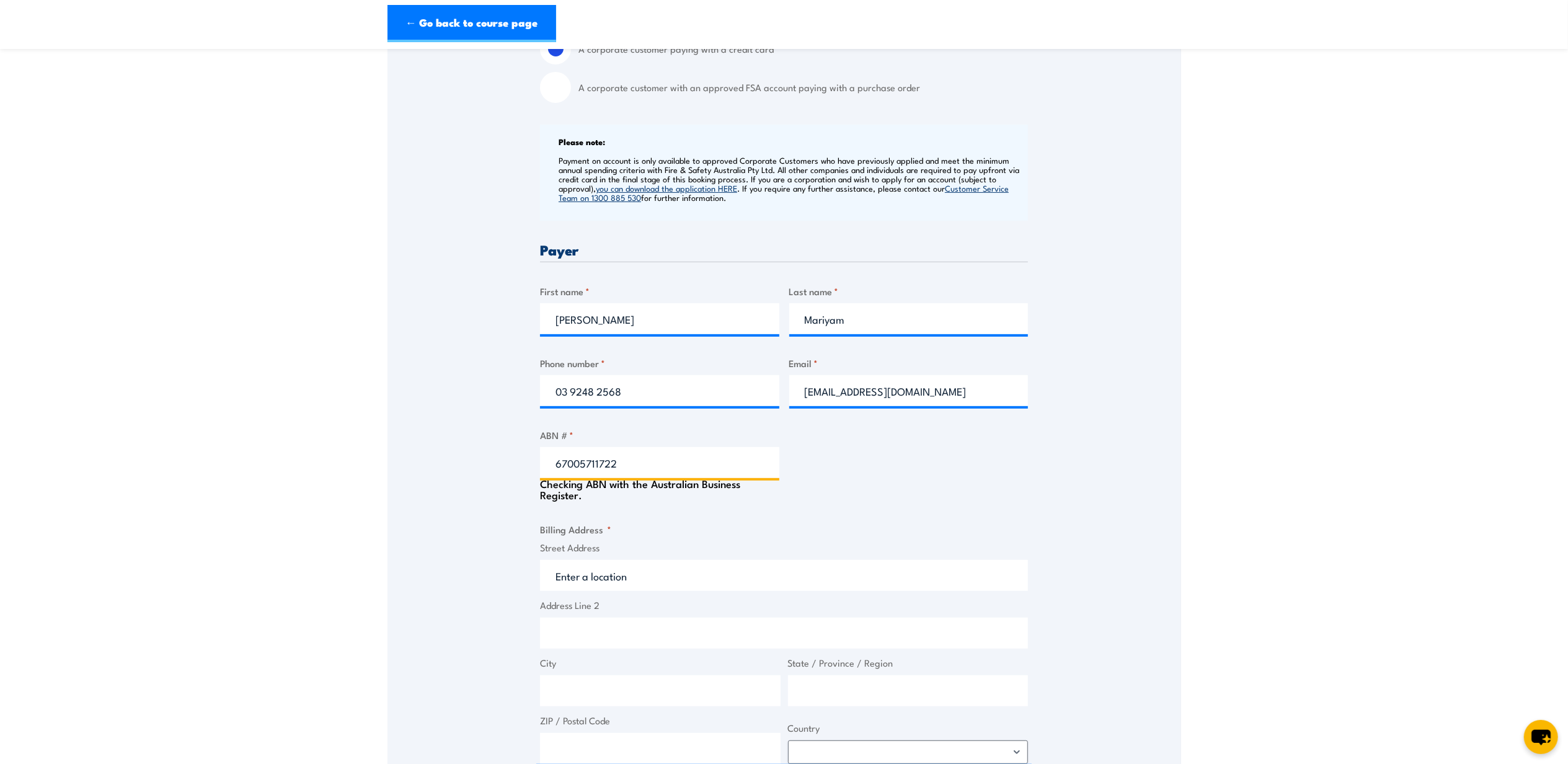
type input "67005711722"
type input "A.G. COOMBS GROUP PTY. LTD."
click at [869, 505] on div "Billing details I am enroling as: * An individual (I am paying for this myself)…" at bounding box center [784, 512] width 488 height 1162
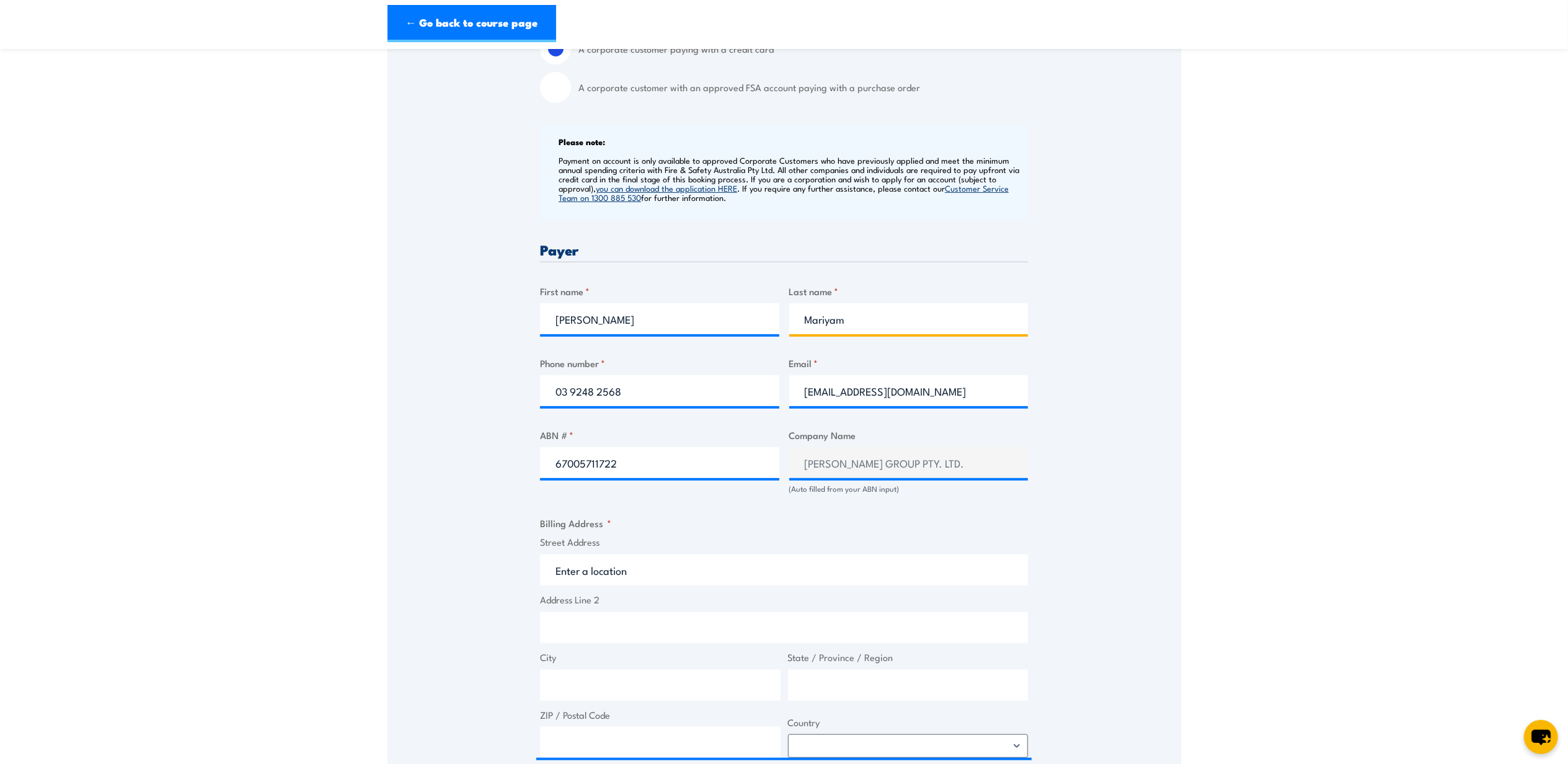
click at [915, 318] on input "Mariyam" at bounding box center [909, 319] width 240 height 31
type input "Wickremasinghe"
click at [1266, 311] on section "Fire Extinguisher / Fire Warden Training 08:00 1 "" at bounding box center [784, 414] width 1568 height 1530
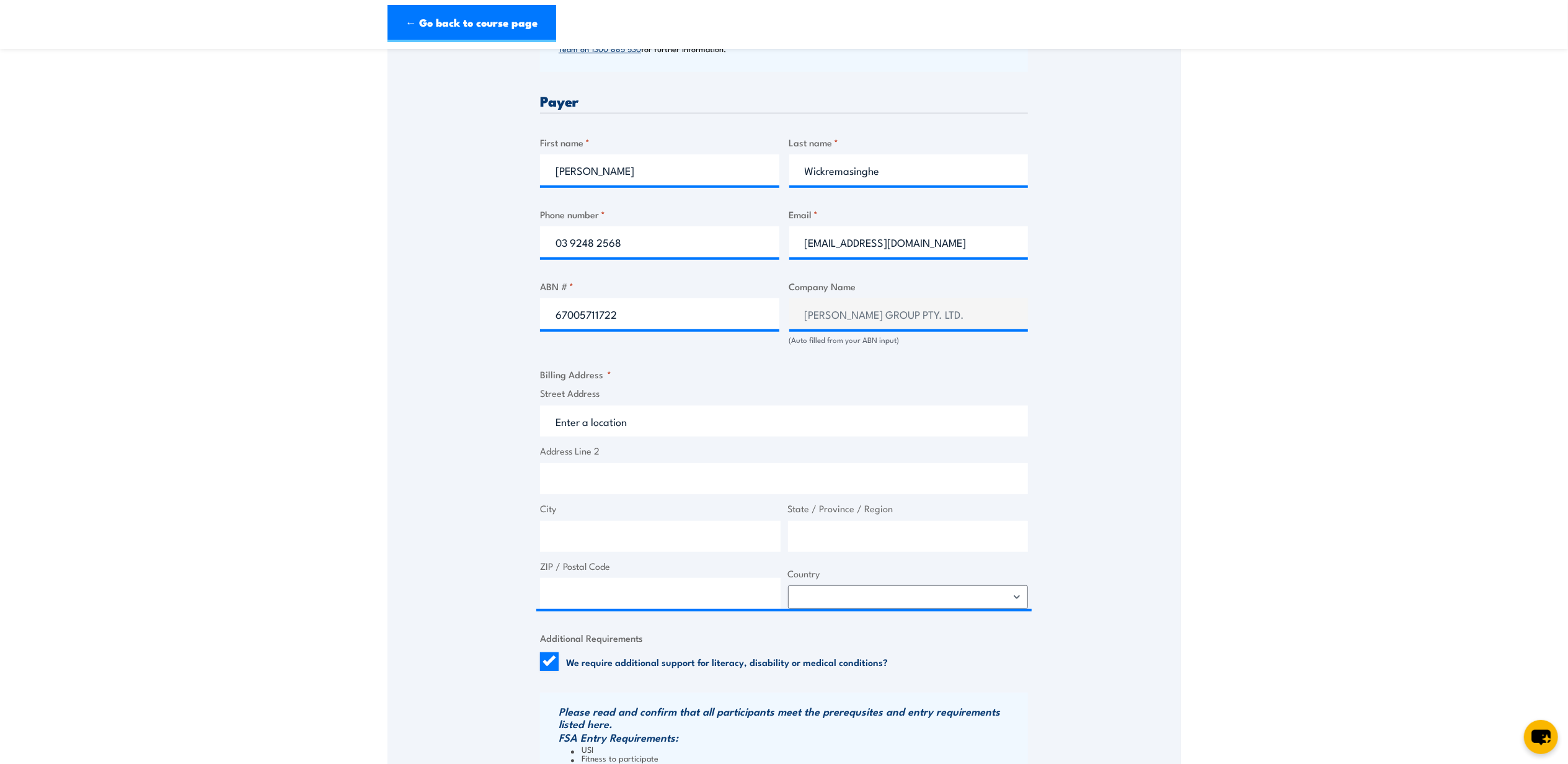
scroll to position [579, 0]
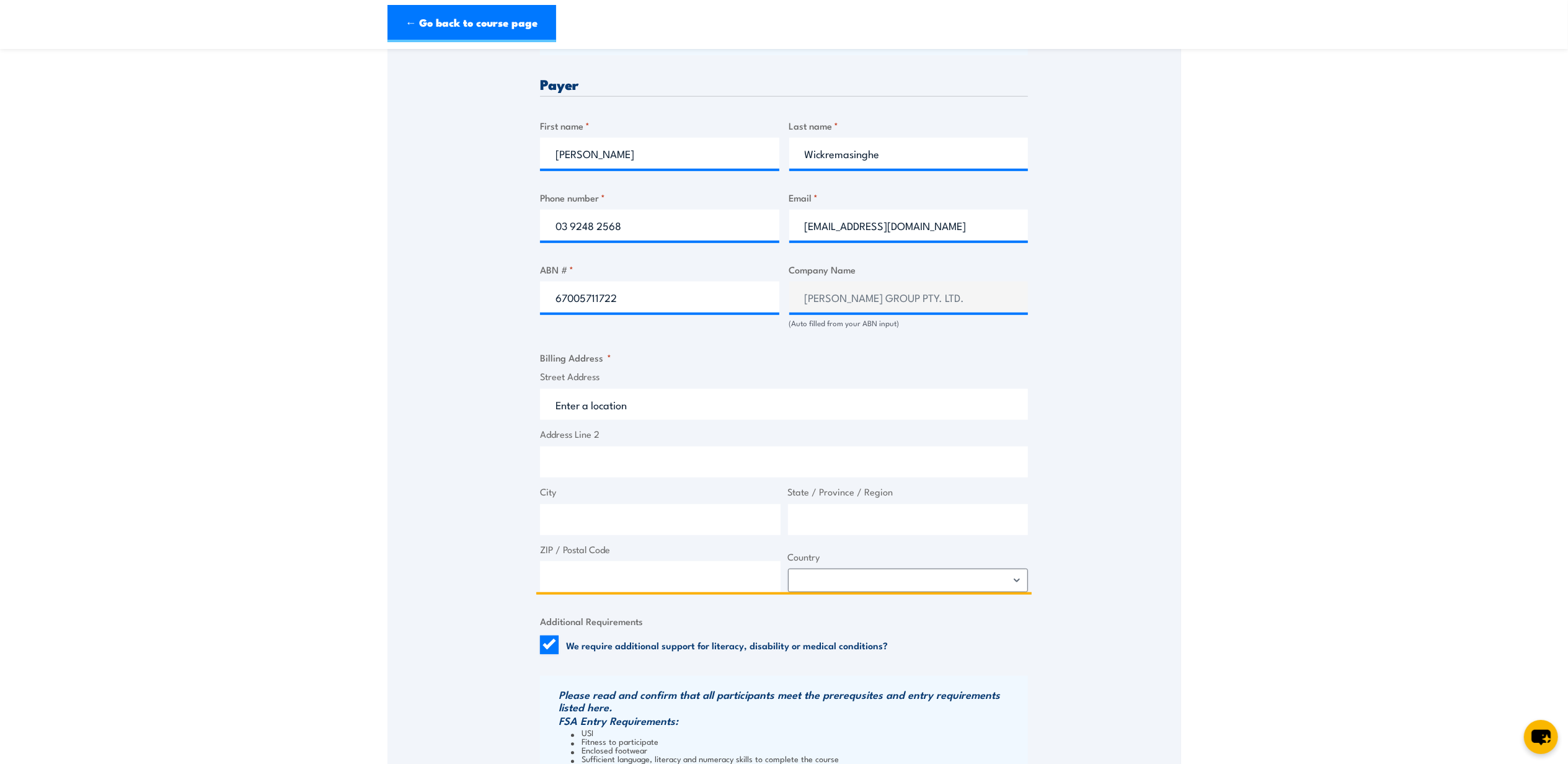
click at [721, 415] on input "Street Address" at bounding box center [784, 405] width 488 height 31
type input "2"
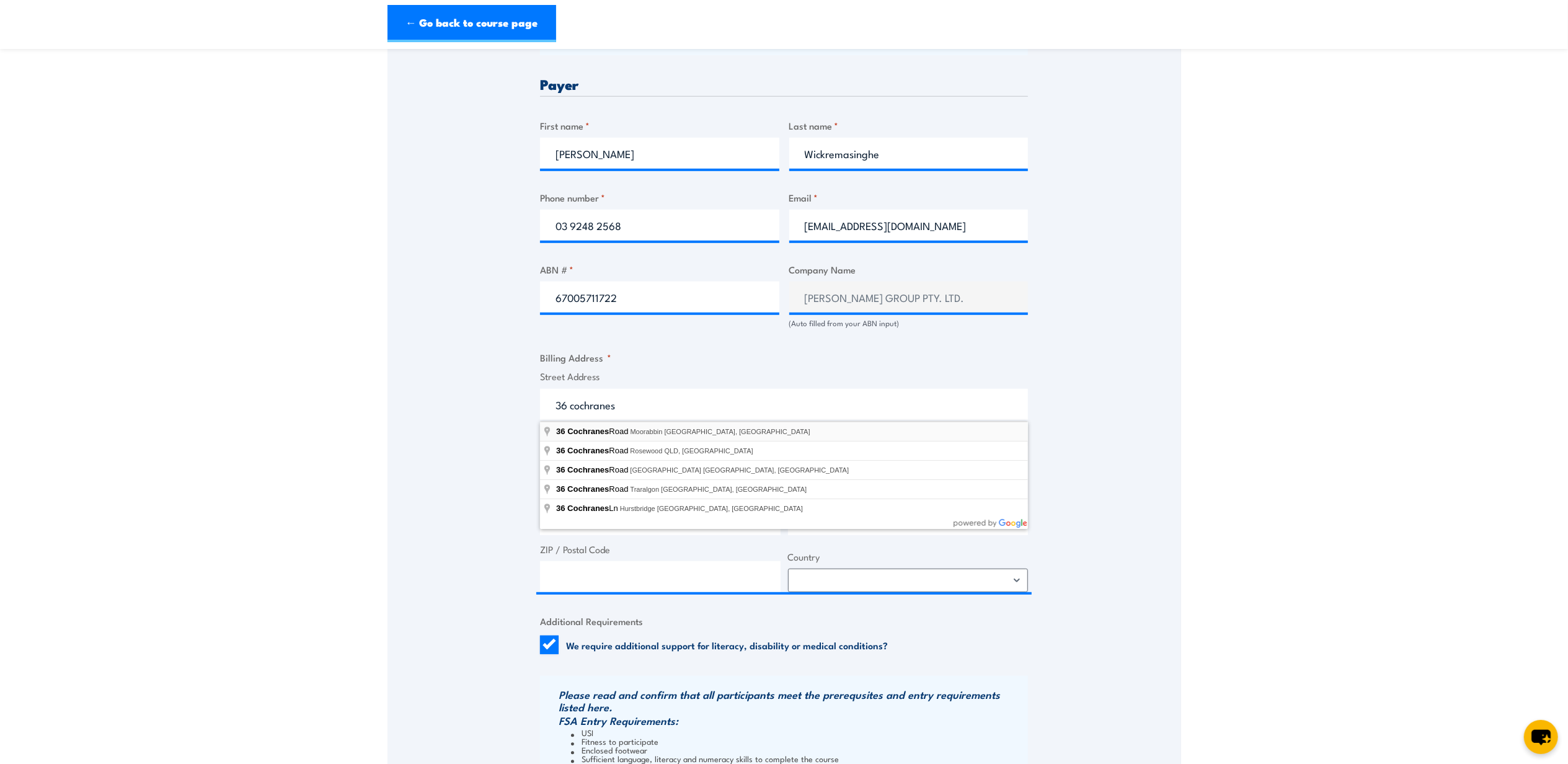
type input "36 Cochranes Road, Moorabbin VIC, Australia"
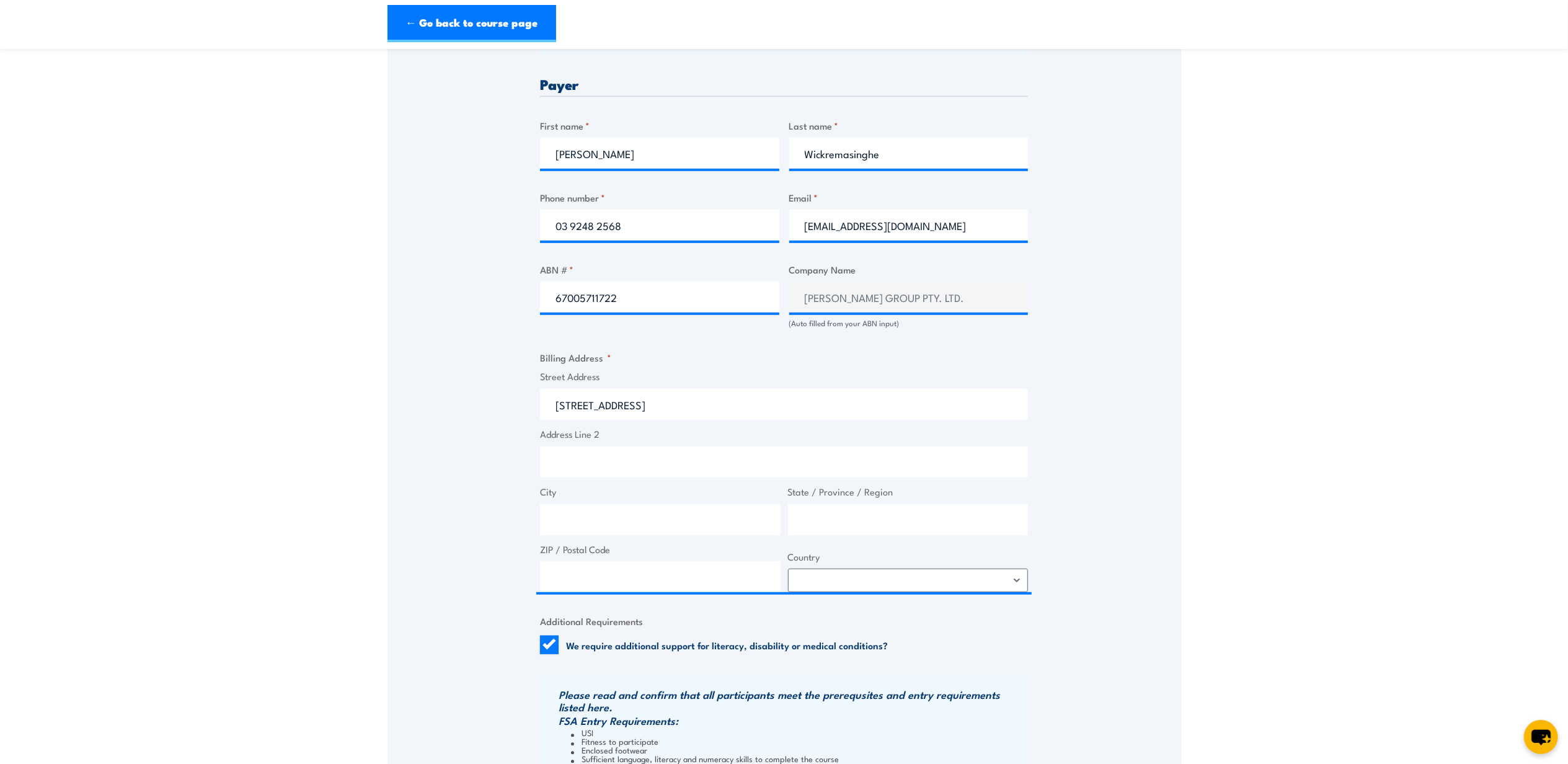
type input "36 Cochranes Rd"
type input "Moorabbin"
type input "Victoria"
type input "3189"
select select "Australia"
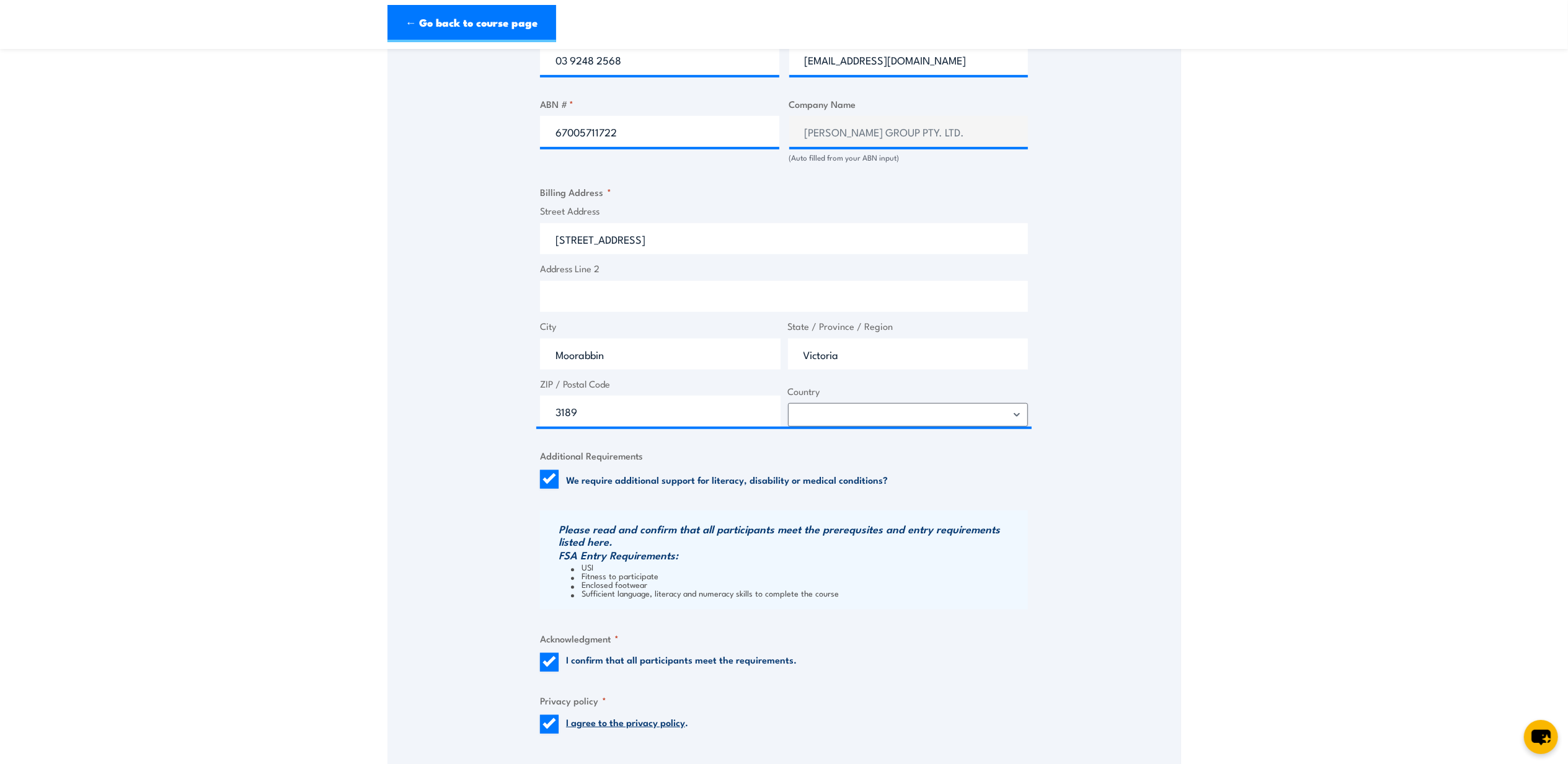
scroll to position [1158, 0]
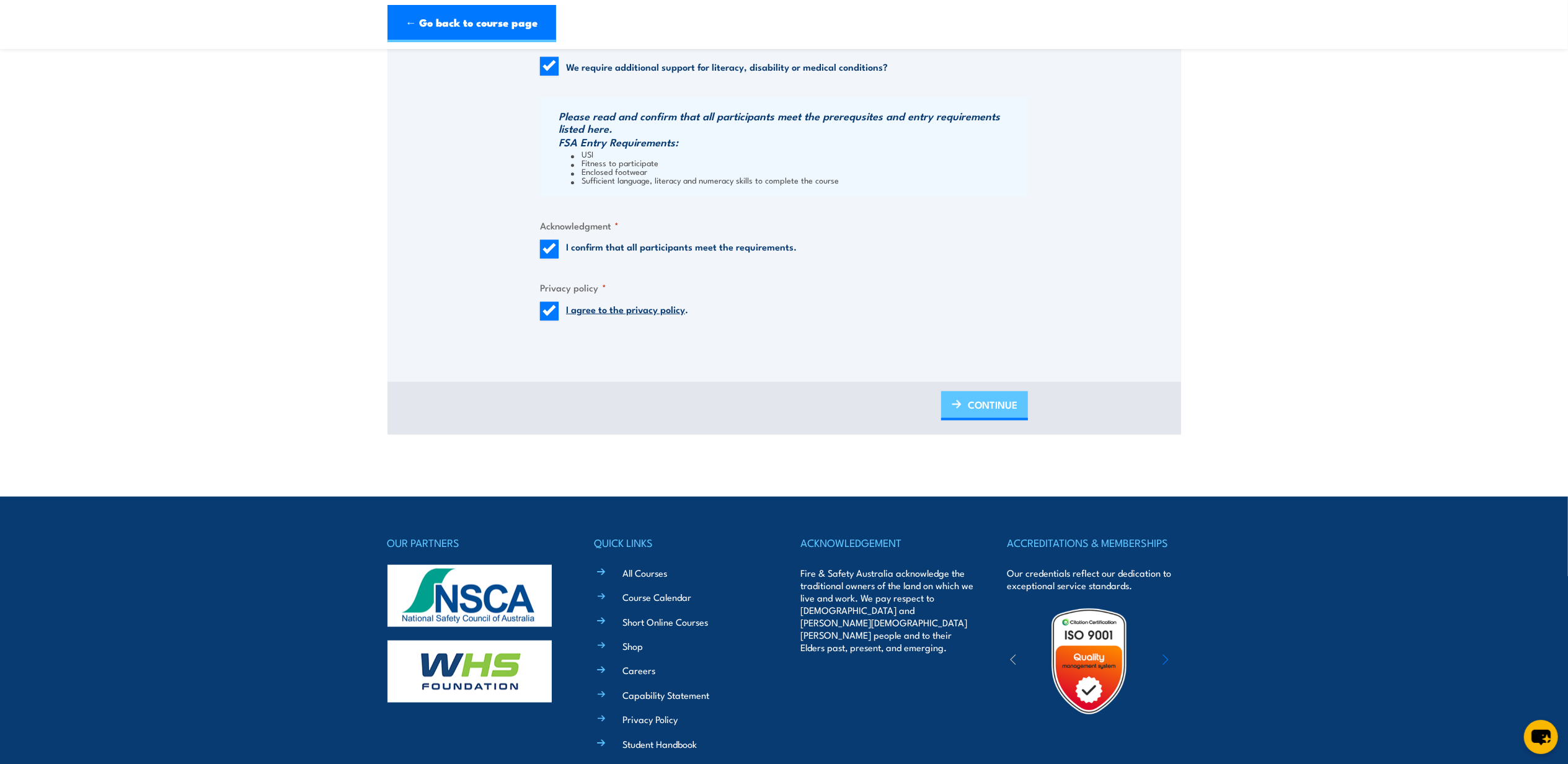
click at [1016, 408] on span "CONTINUE" at bounding box center [993, 405] width 50 height 33
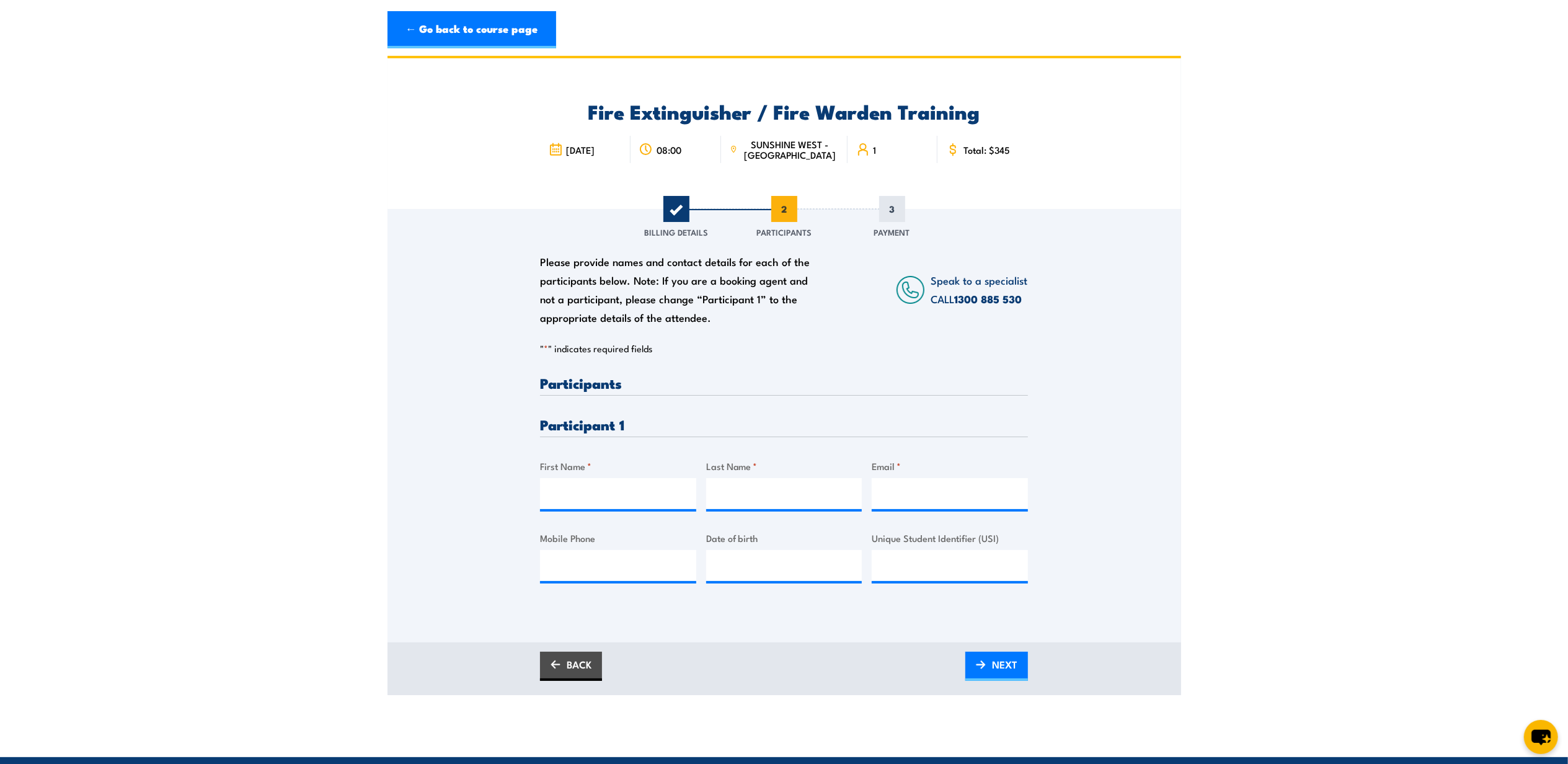
scroll to position [0, 0]
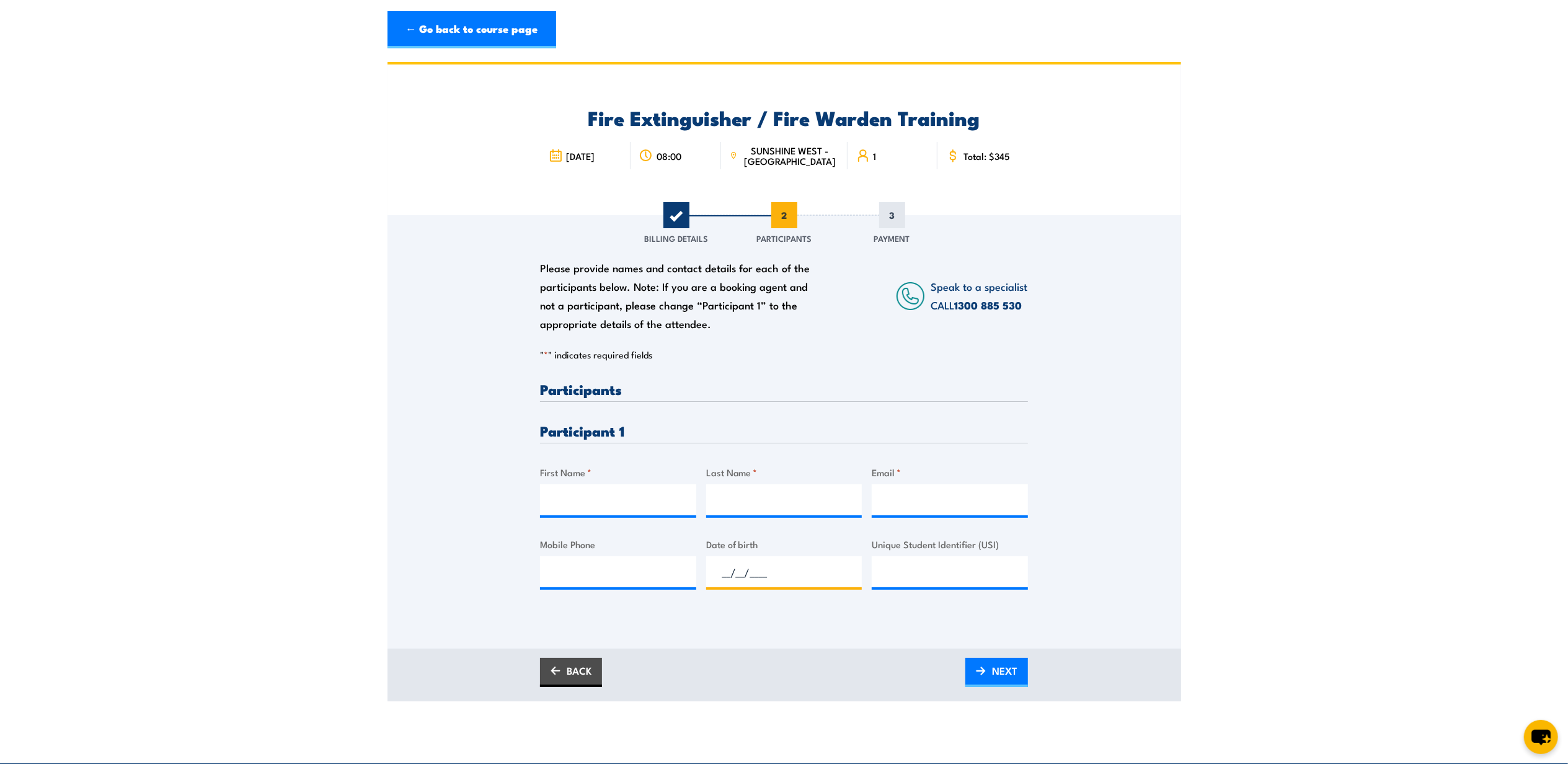
click at [770, 579] on input "__/__/____" at bounding box center [784, 572] width 156 height 31
paste input "17/03/92"
type input "17/03/92__"
click at [829, 633] on div "Please provide names and contact details for each of the participants below. No…" at bounding box center [784, 432] width 793 height 434
click at [757, 580] on input "__/__/____" at bounding box center [784, 572] width 156 height 31
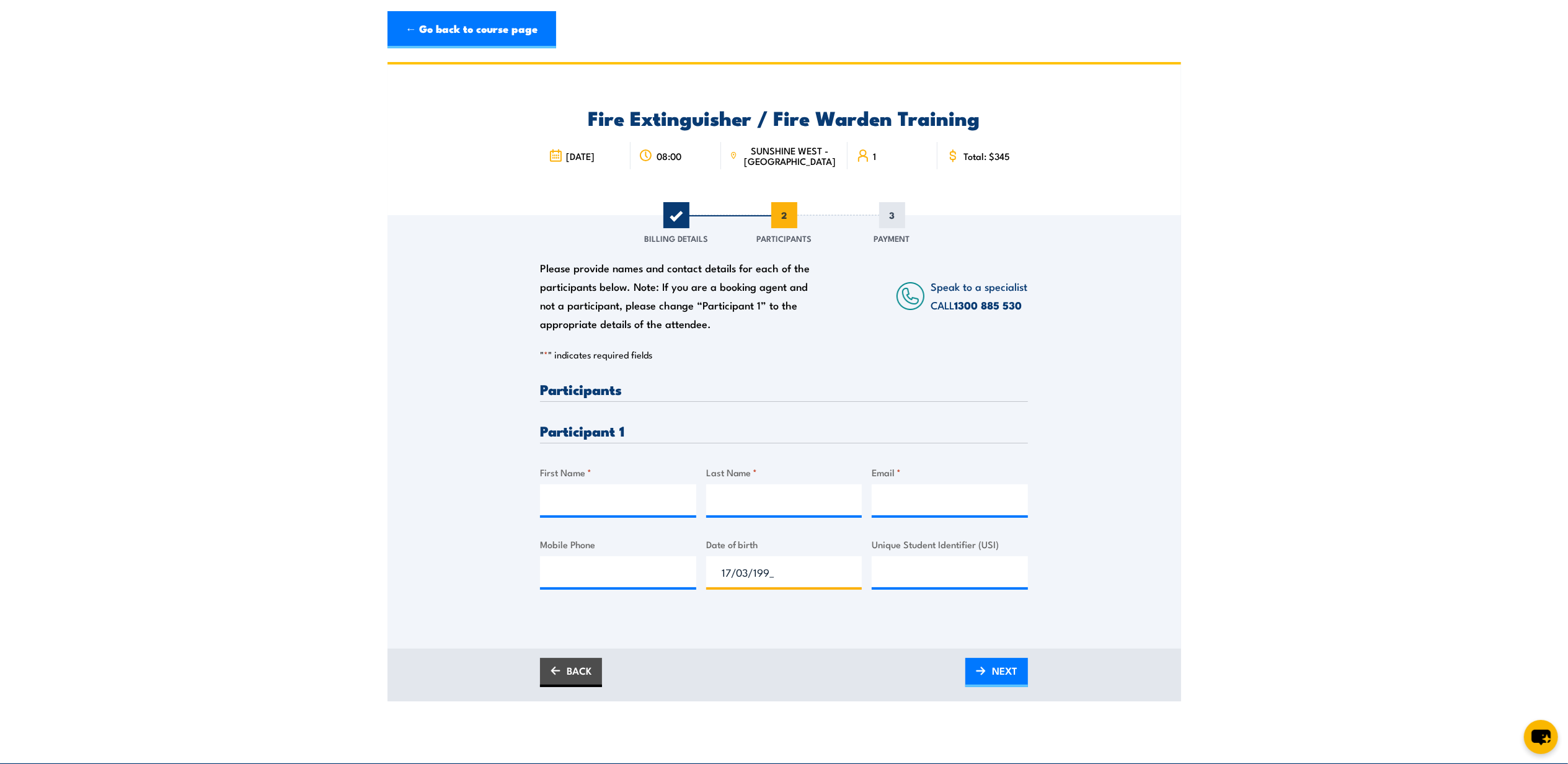
type input "17/03/1992"
click at [583, 556] on div "Mobile Phone" at bounding box center [618, 562] width 156 height 50
click at [582, 571] on input "Mobile Phone" at bounding box center [618, 572] width 156 height 31
paste input "0402 714 379"
type input "0402 714 379"
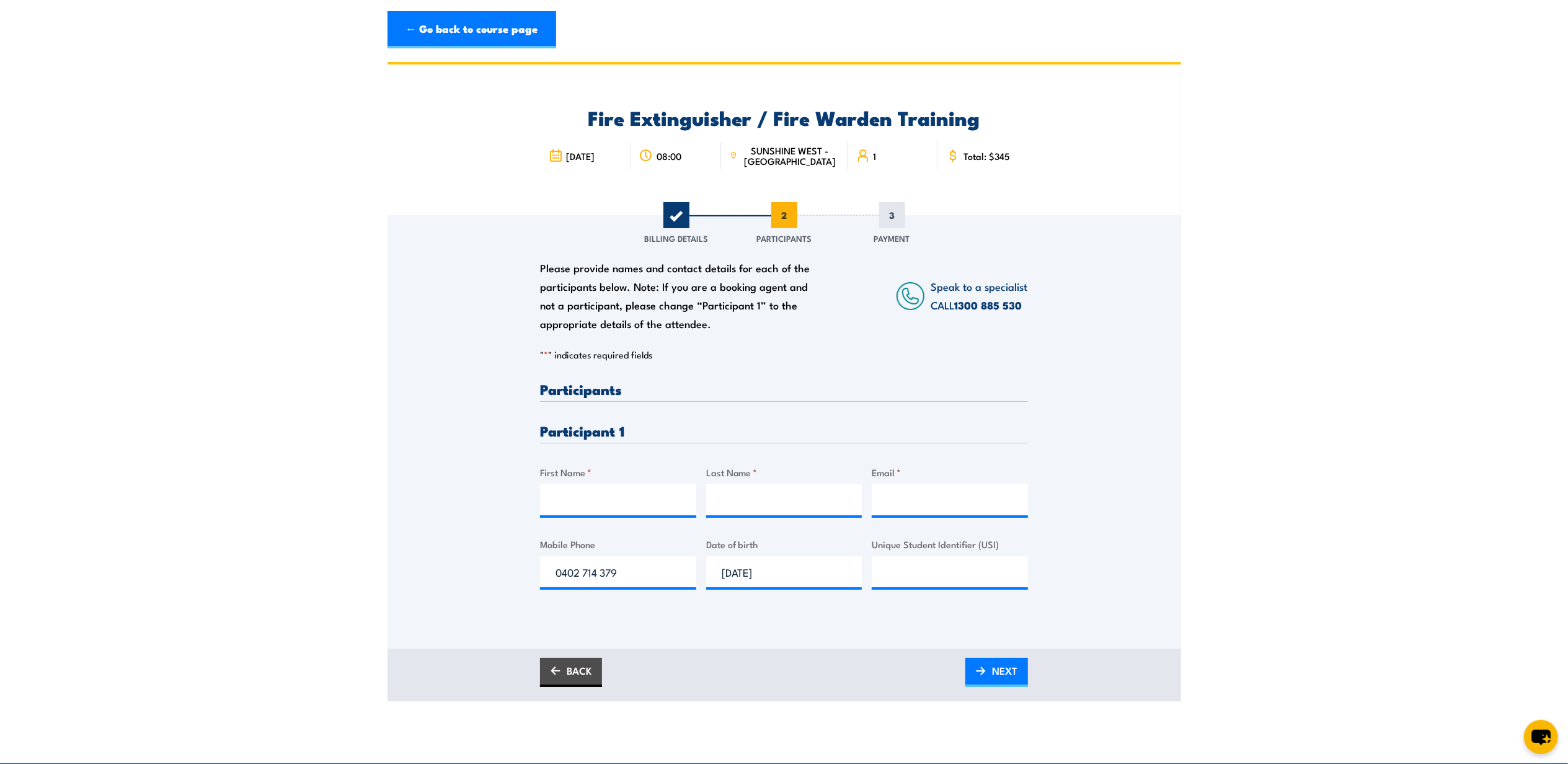
click at [1381, 519] on section "Fire Extinguisher / Fire Warden Training 08:00 1 "" at bounding box center [784, 381] width 1568 height 640
click at [556, 498] on input "First Name *" at bounding box center [618, 500] width 156 height 31
paste input "Zana Mariyam"
click at [600, 498] on input "Zana Mariyam" at bounding box center [618, 500] width 156 height 31
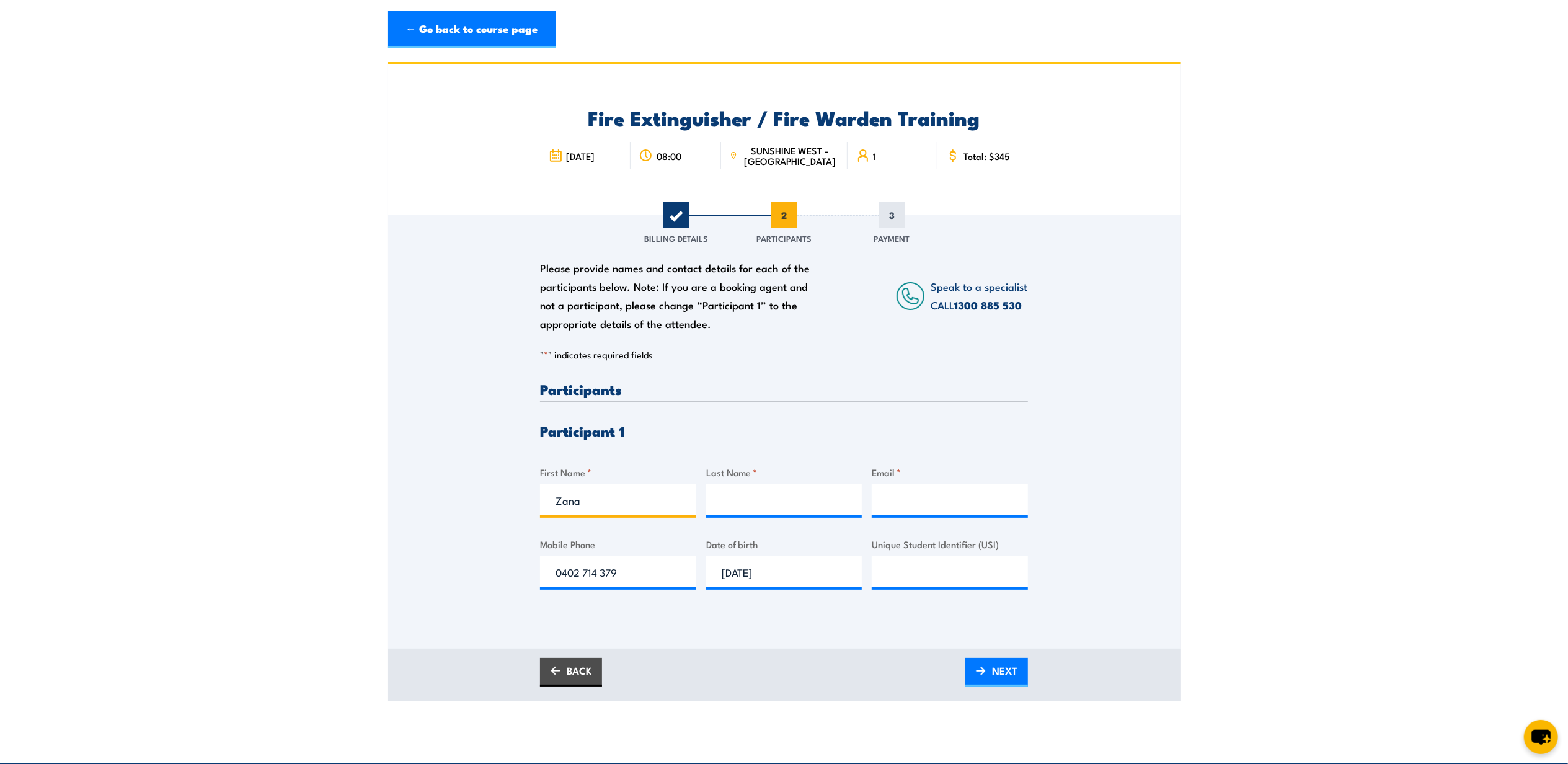
type input "Zana"
click at [717, 504] on input "Last Name *" at bounding box center [784, 500] width 156 height 31
paste input "Mariyam"
type input "Mariyam"
click at [597, 509] on input "Zana" at bounding box center [618, 500] width 156 height 31
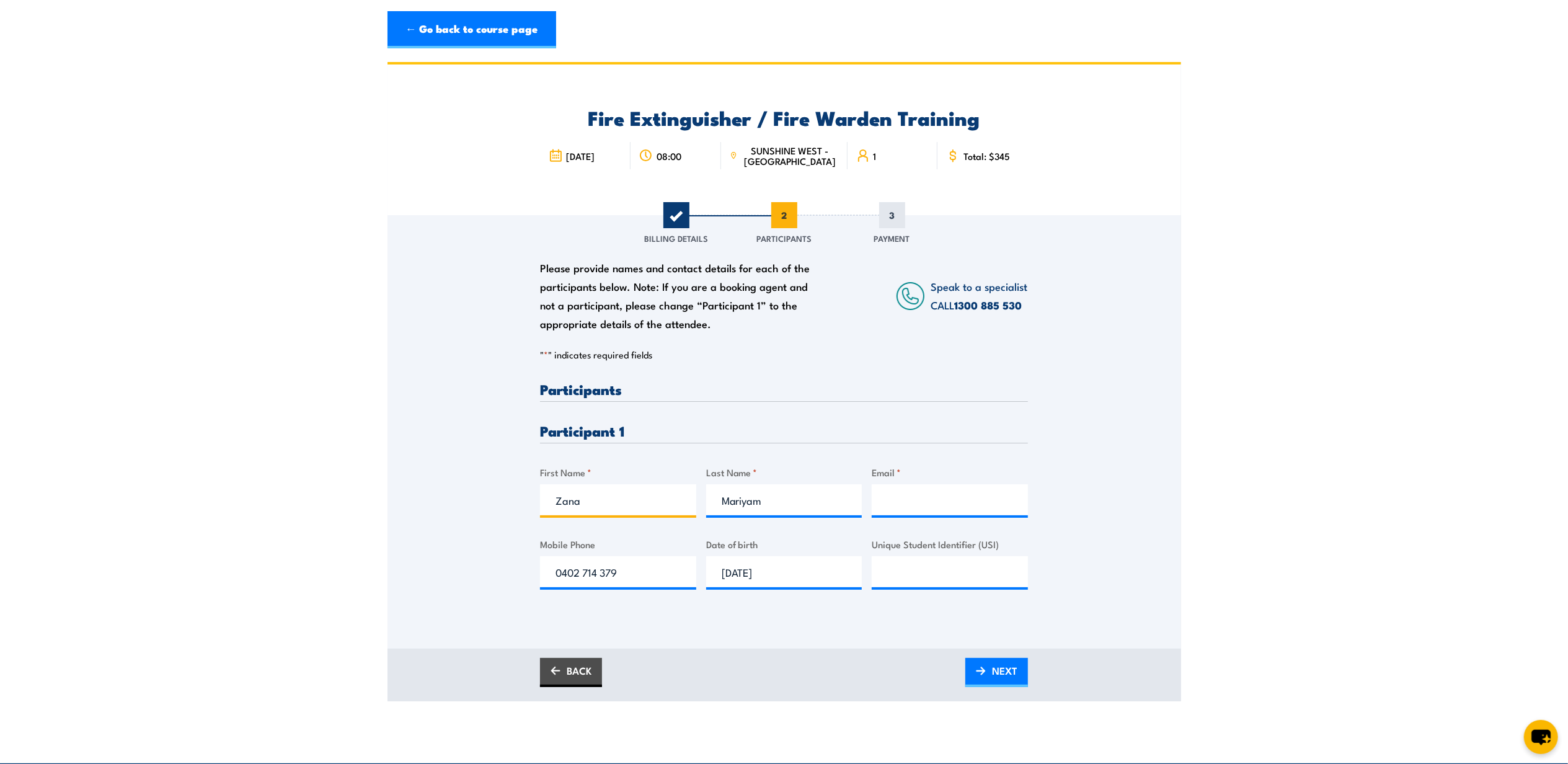
type input "Zana"
click at [919, 505] on input "Email *" at bounding box center [950, 500] width 156 height 31
click at [807, 502] on input "Mariyam" at bounding box center [784, 500] width 156 height 31
click at [903, 509] on input "Email *" at bounding box center [950, 500] width 156 height 31
paste input "zmariyam@walkerfire.com.au"
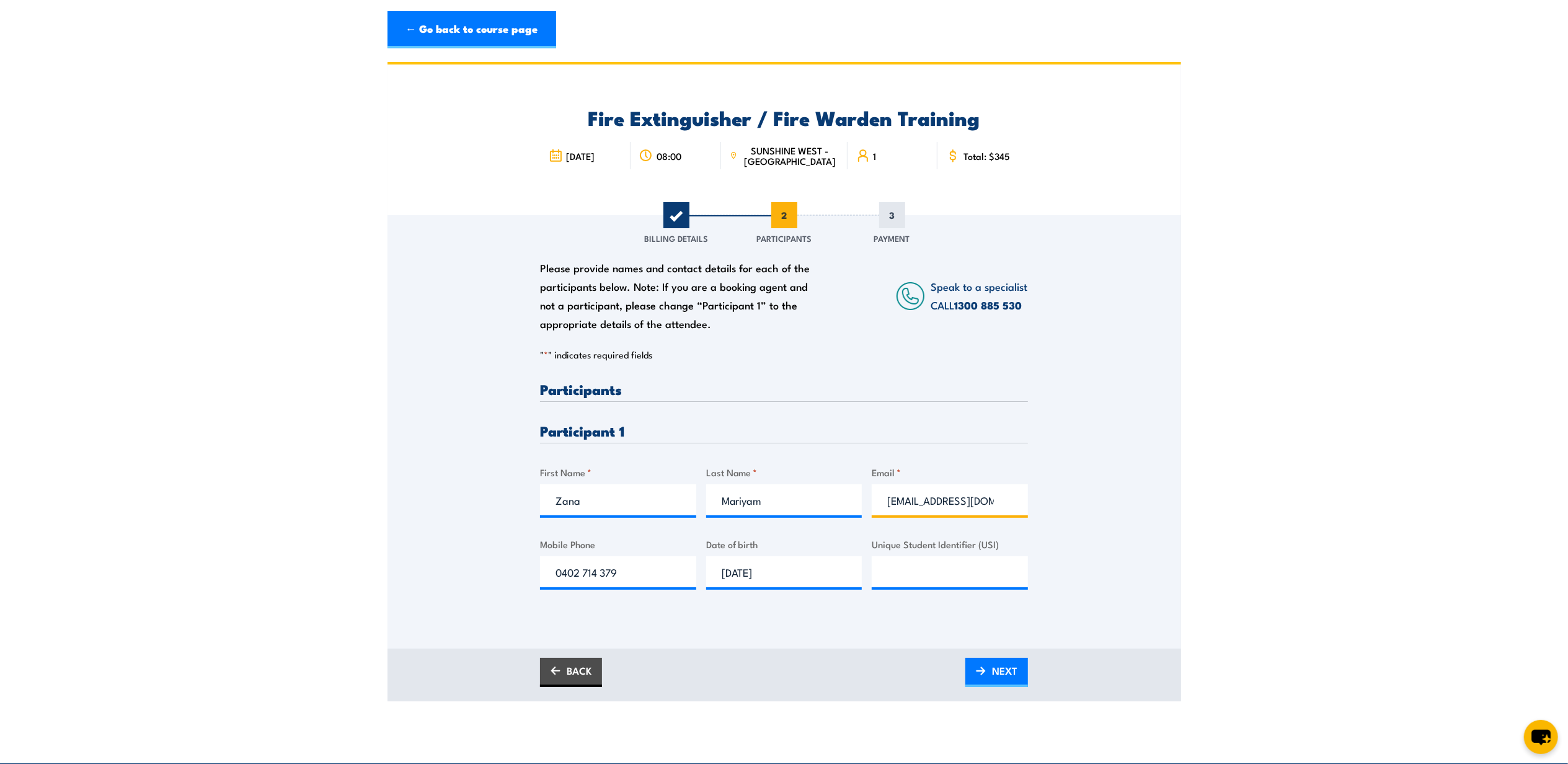
scroll to position [0, 29]
type input "zmariyam@walkerfire.com.au"
click at [1053, 452] on div "Please provide names and contact details for each of the participants below. No…" at bounding box center [784, 415] width 793 height 399
click at [1004, 678] on span "NEXT" at bounding box center [1005, 671] width 26 height 33
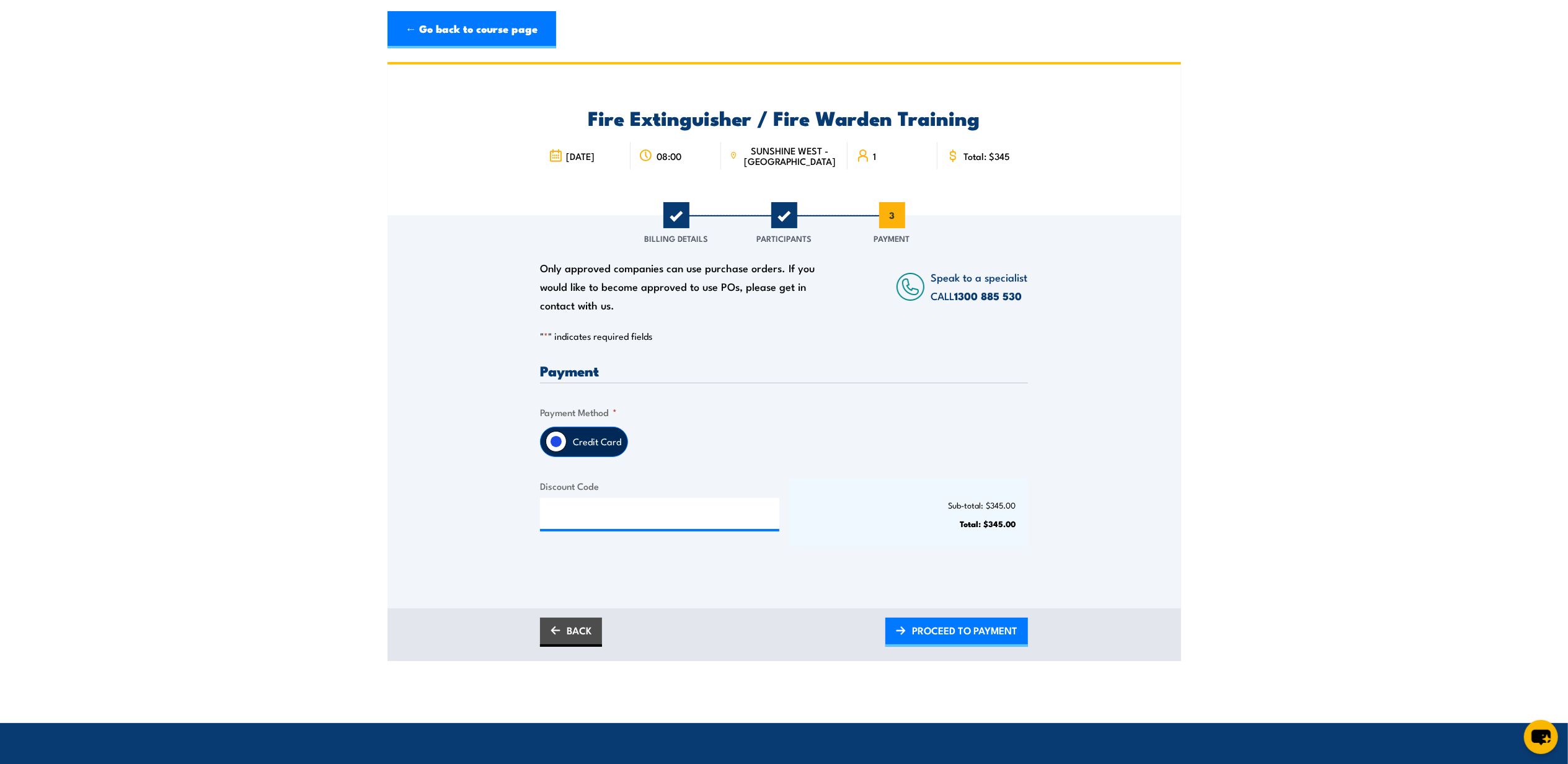
click at [558, 435] on input "Credit Card" at bounding box center [556, 441] width 21 height 21
click at [658, 519] on input "Discount Code" at bounding box center [660, 514] width 240 height 31
click at [950, 635] on span "PROCEED TO PAYMENT" at bounding box center [964, 630] width 105 height 33
